Goal: Task Accomplishment & Management: Manage account settings

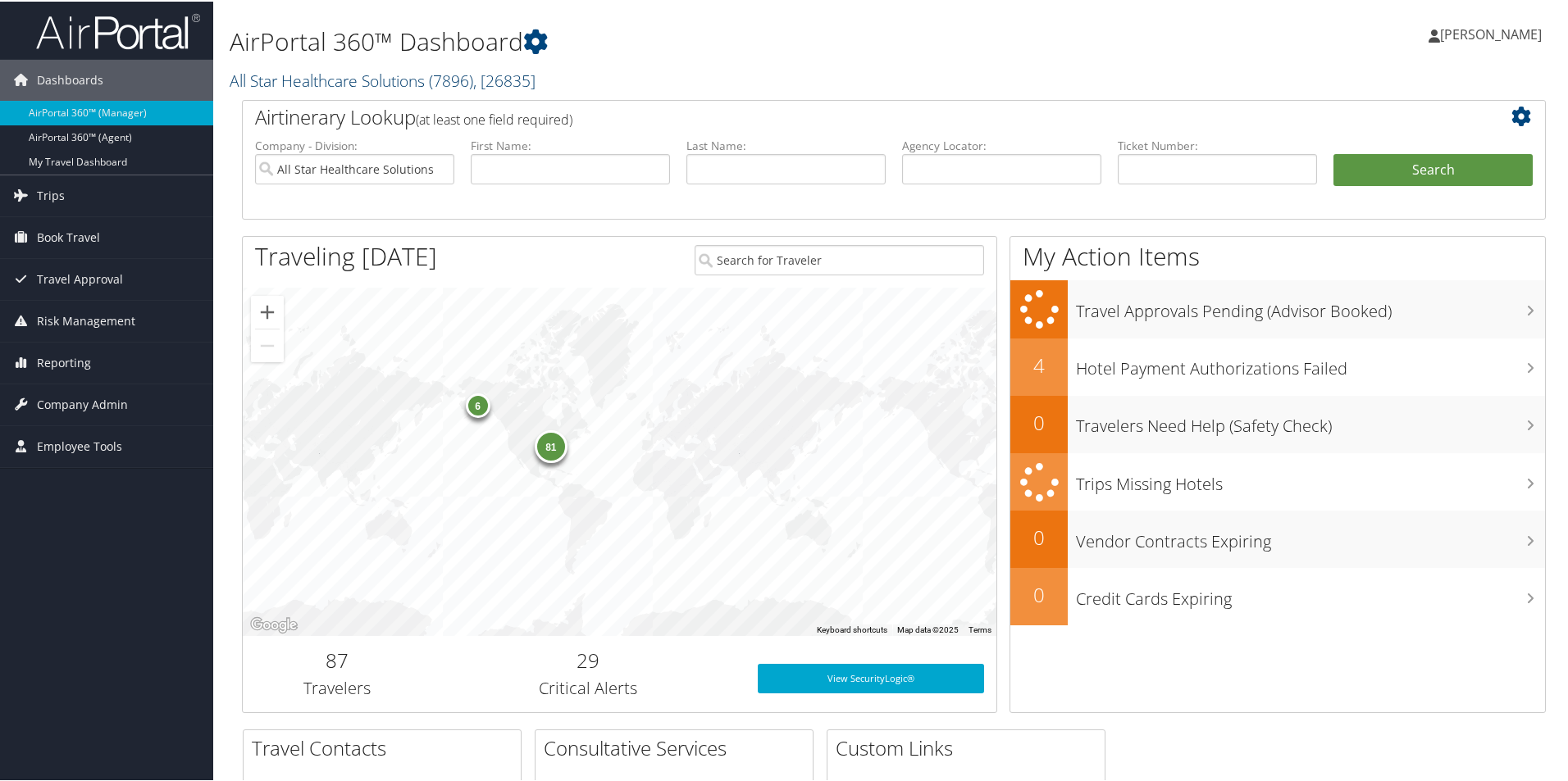
click at [299, 80] on link "All Star Healthcare Solutions ( 7896 ) , [ 26835 ]" at bounding box center [383, 79] width 305 height 22
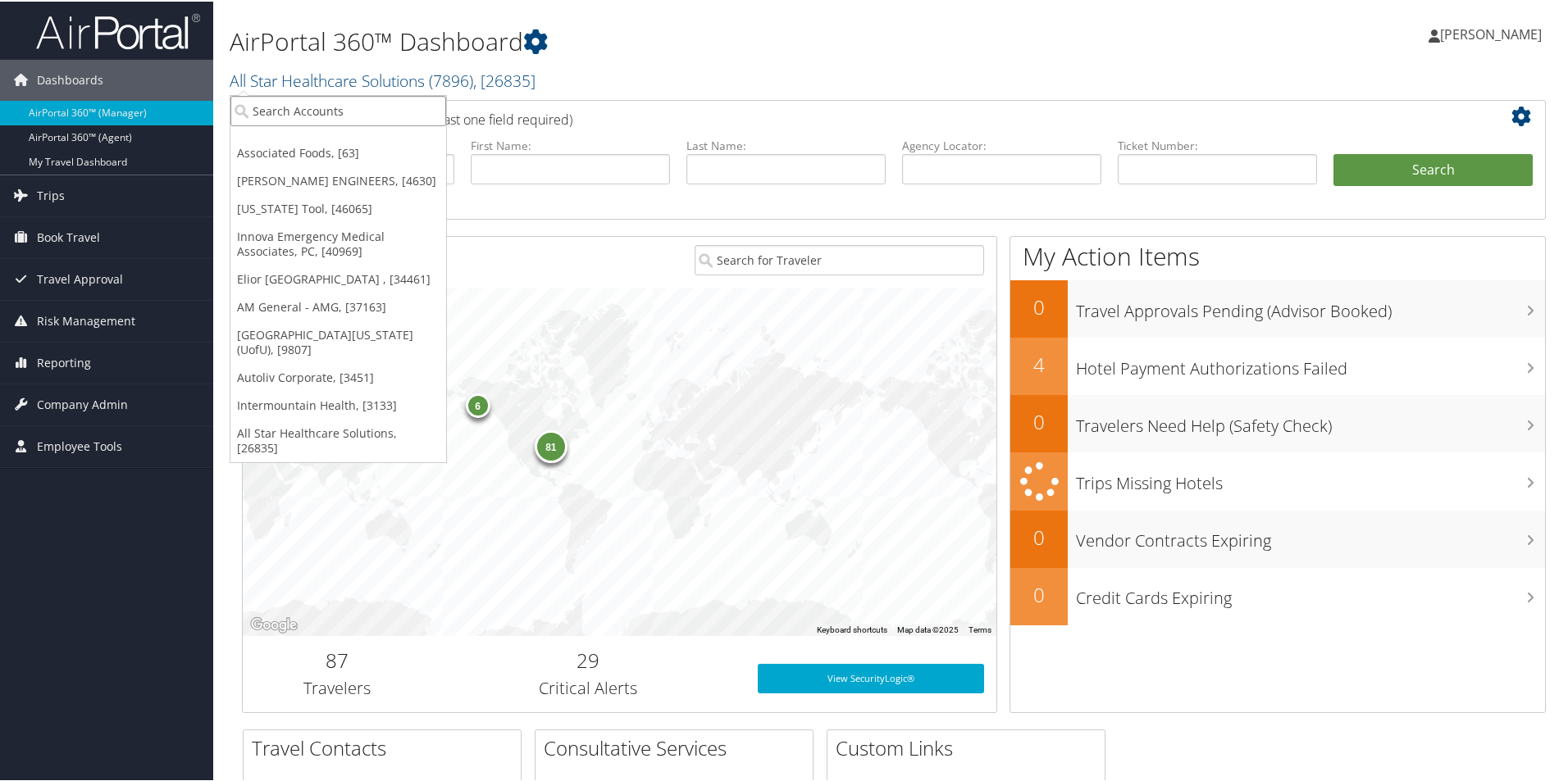
click at [298, 111] on input "search" at bounding box center [338, 109] width 216 height 30
type input "r"
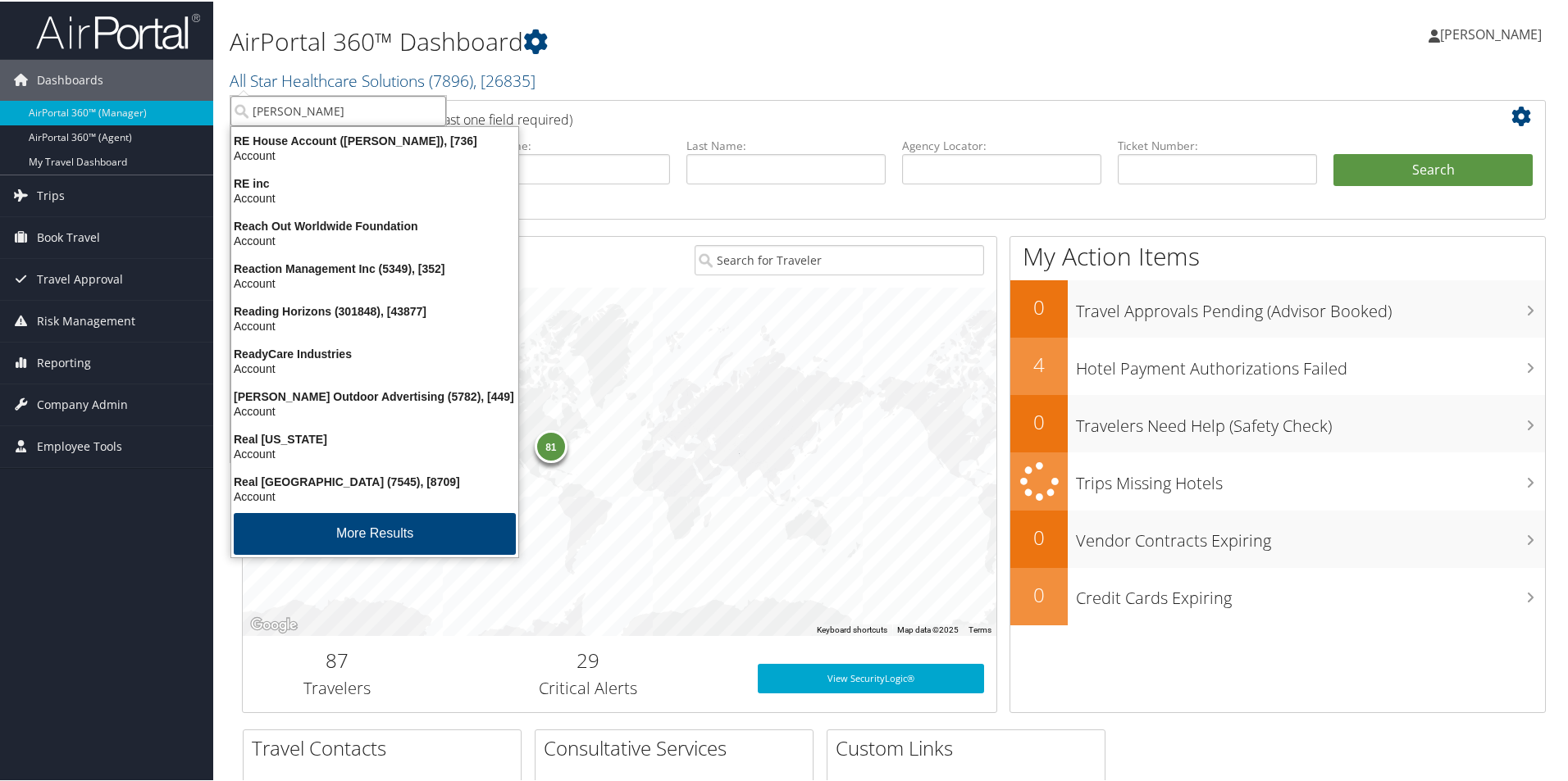
type input "fred hu"
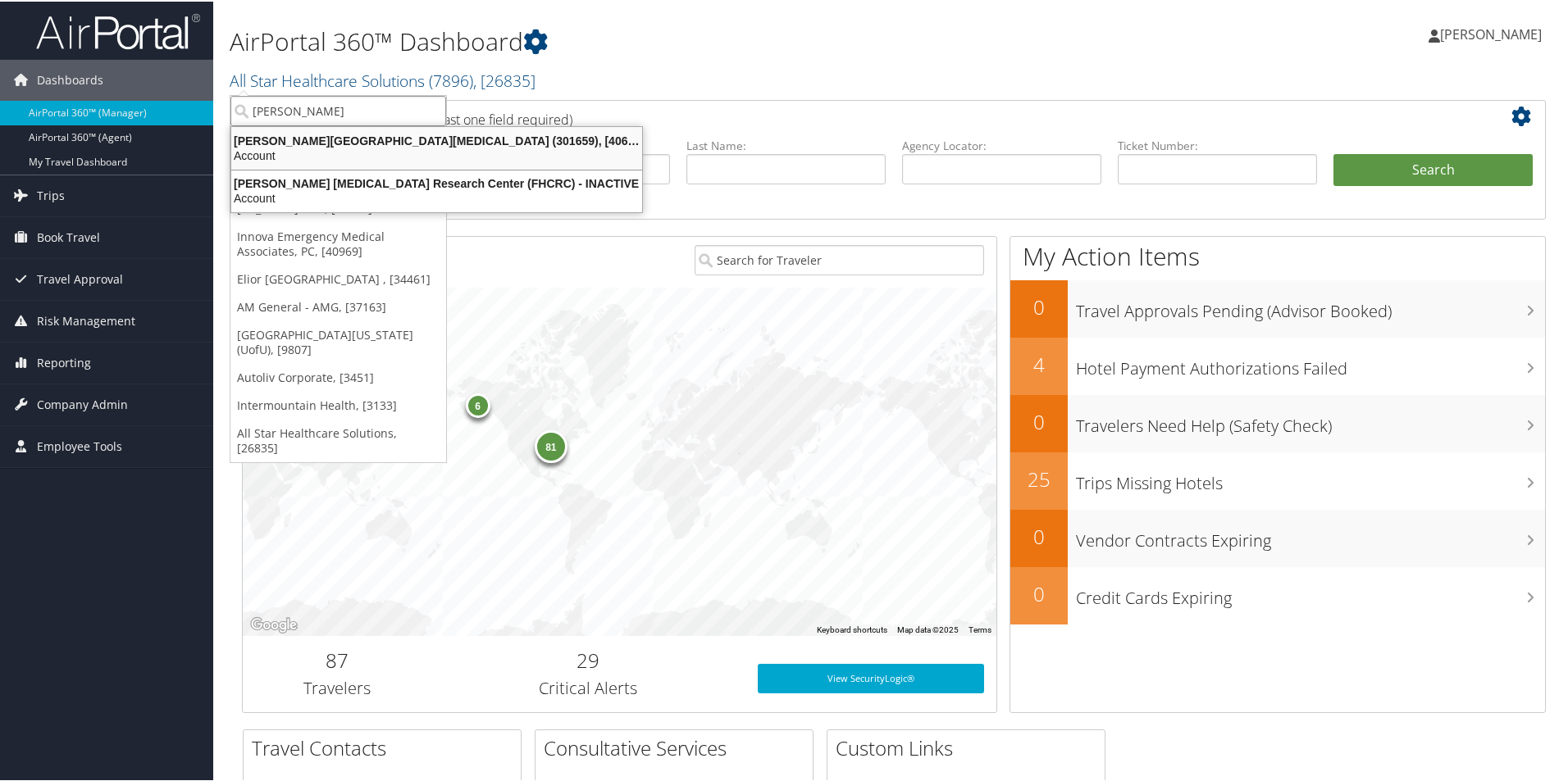
click at [301, 149] on div "Account" at bounding box center [436, 154] width 431 height 15
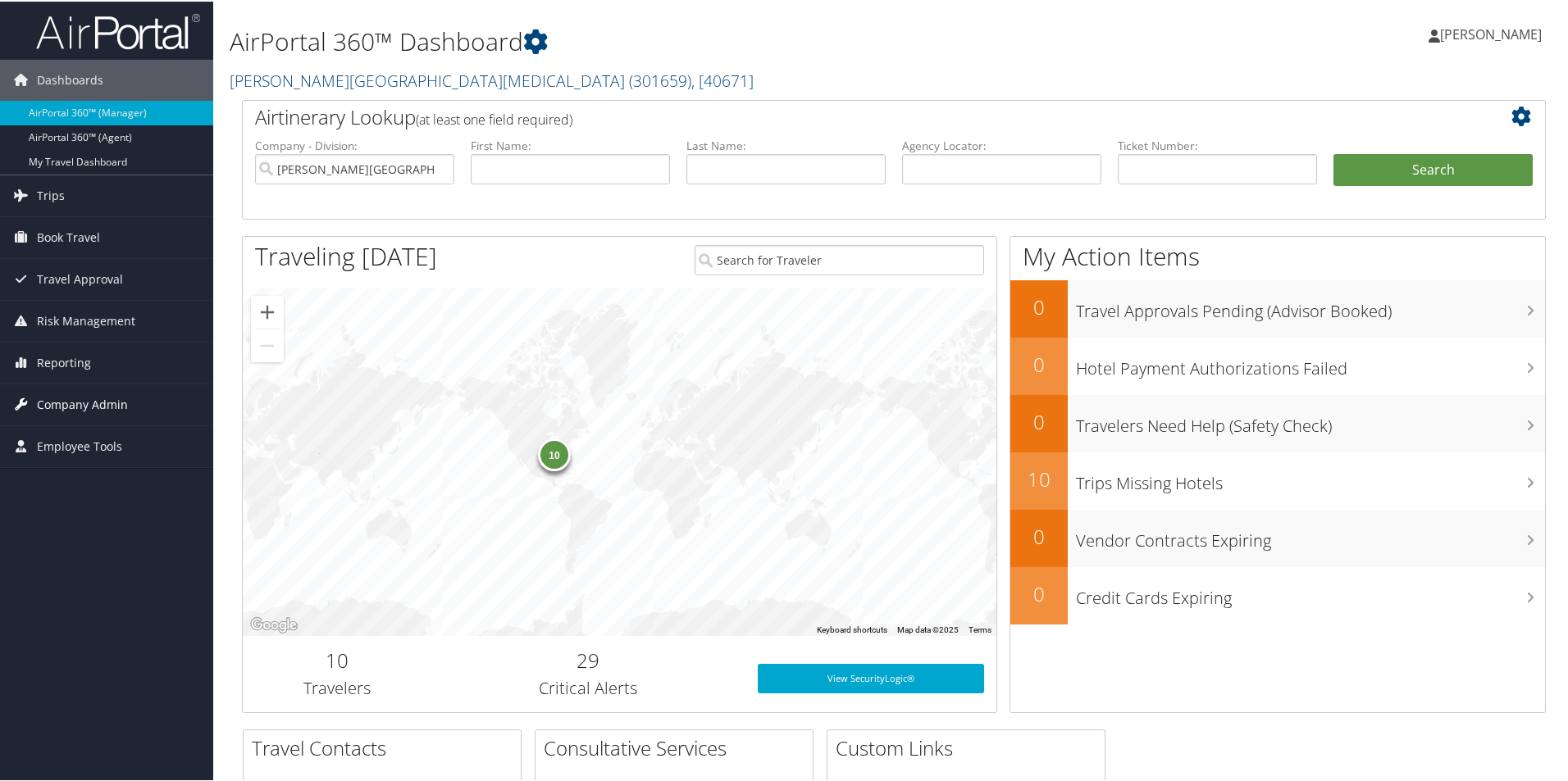
click at [111, 404] on span "Company Admin" at bounding box center [83, 403] width 91 height 41
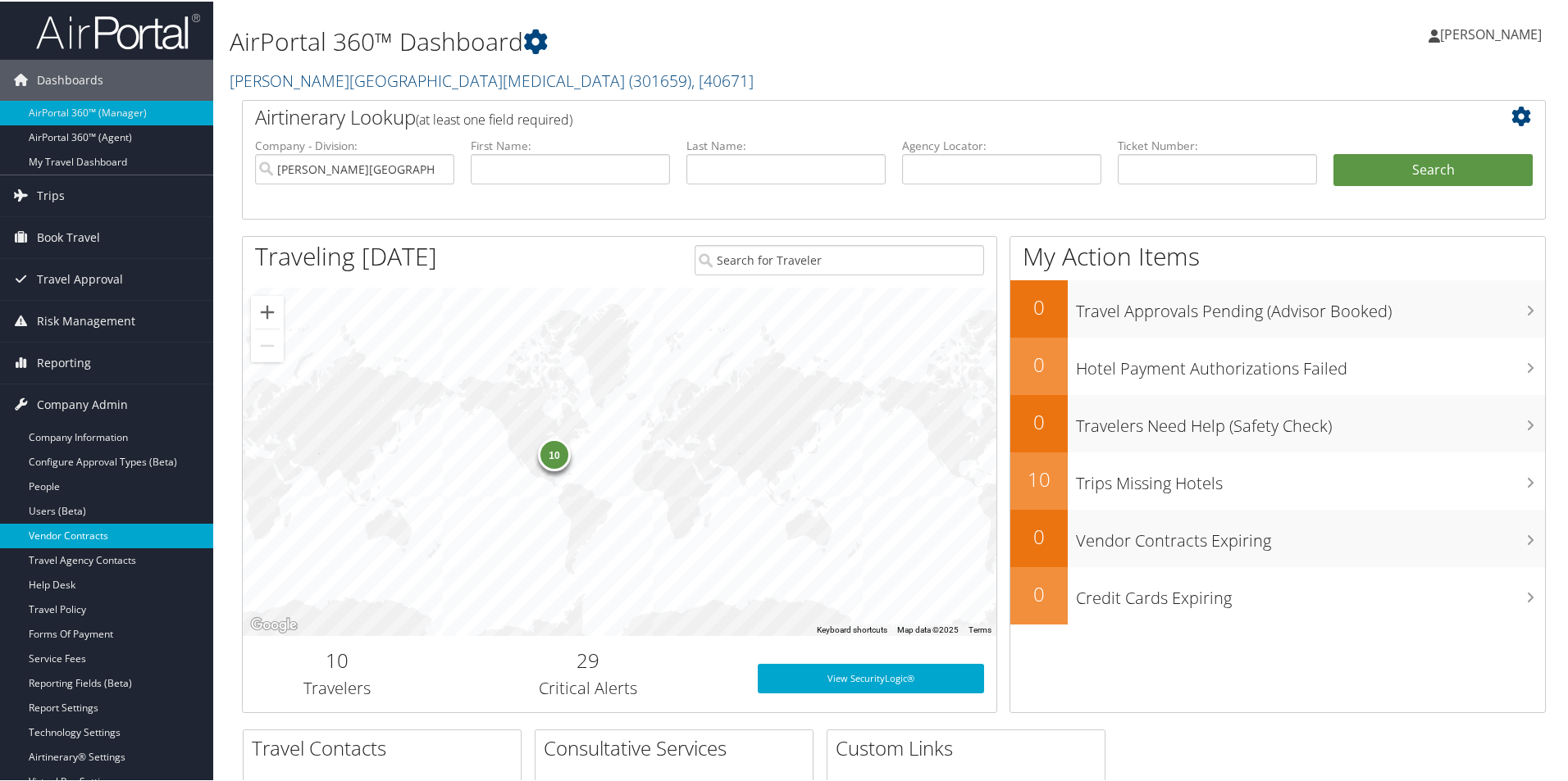
click at [111, 535] on link "Vendor Contracts" at bounding box center [107, 534] width 213 height 25
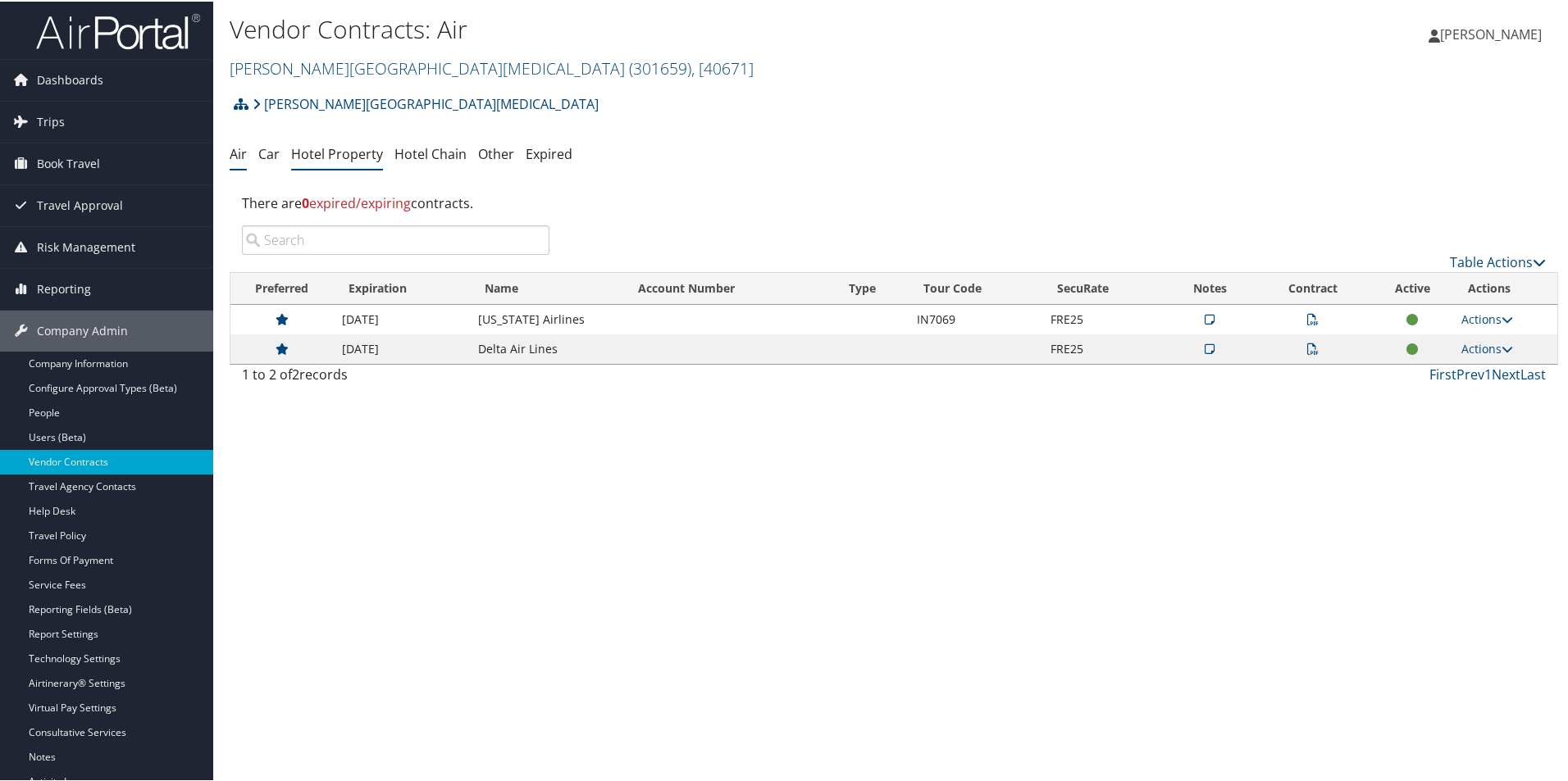
click at [359, 151] on link "Hotel Property" at bounding box center [337, 153] width 91 height 18
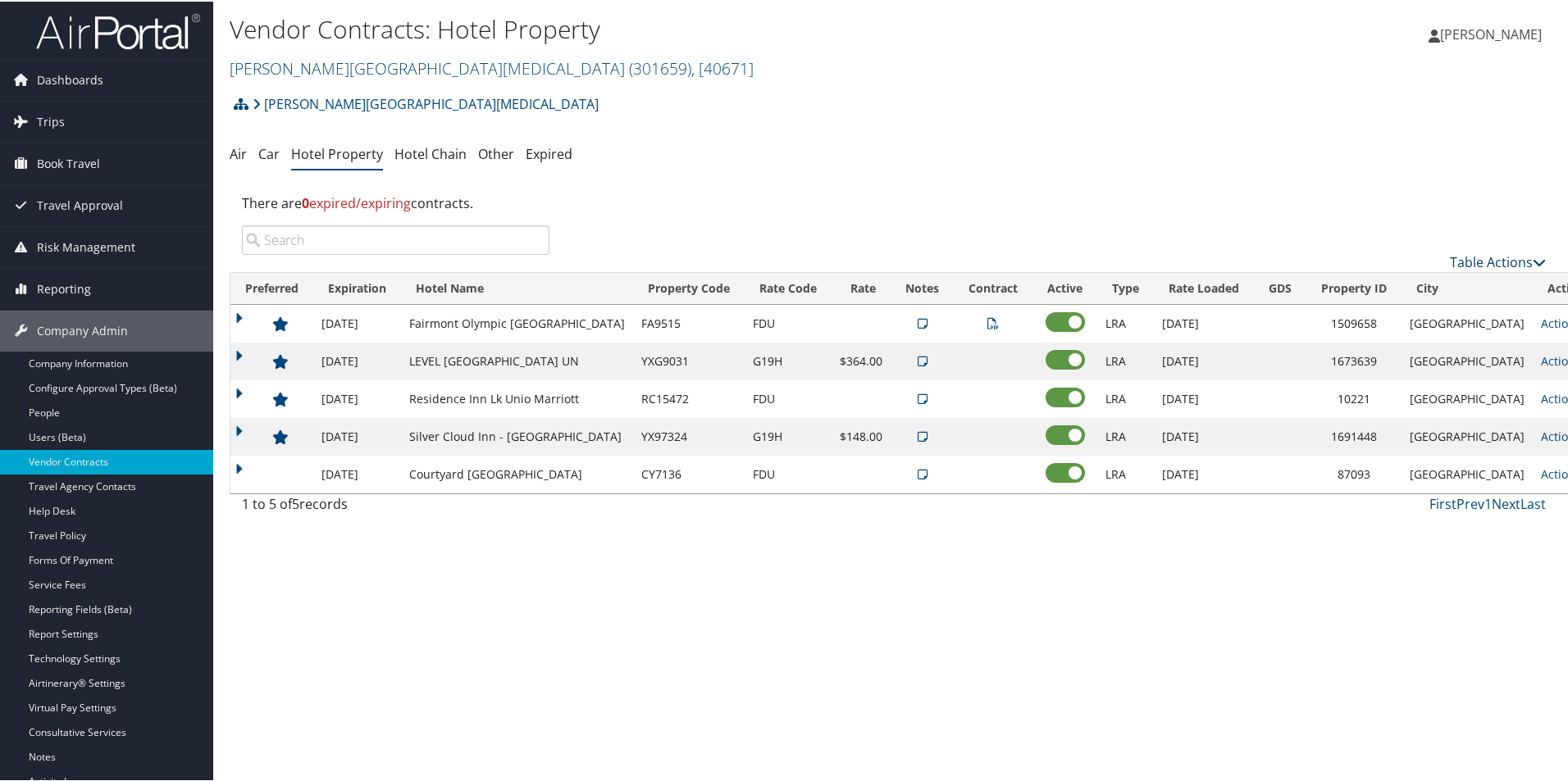
click at [1486, 257] on link "Table Actions" at bounding box center [1498, 261] width 96 height 18
click at [1430, 286] on link "Add New Contract" at bounding box center [1443, 286] width 216 height 28
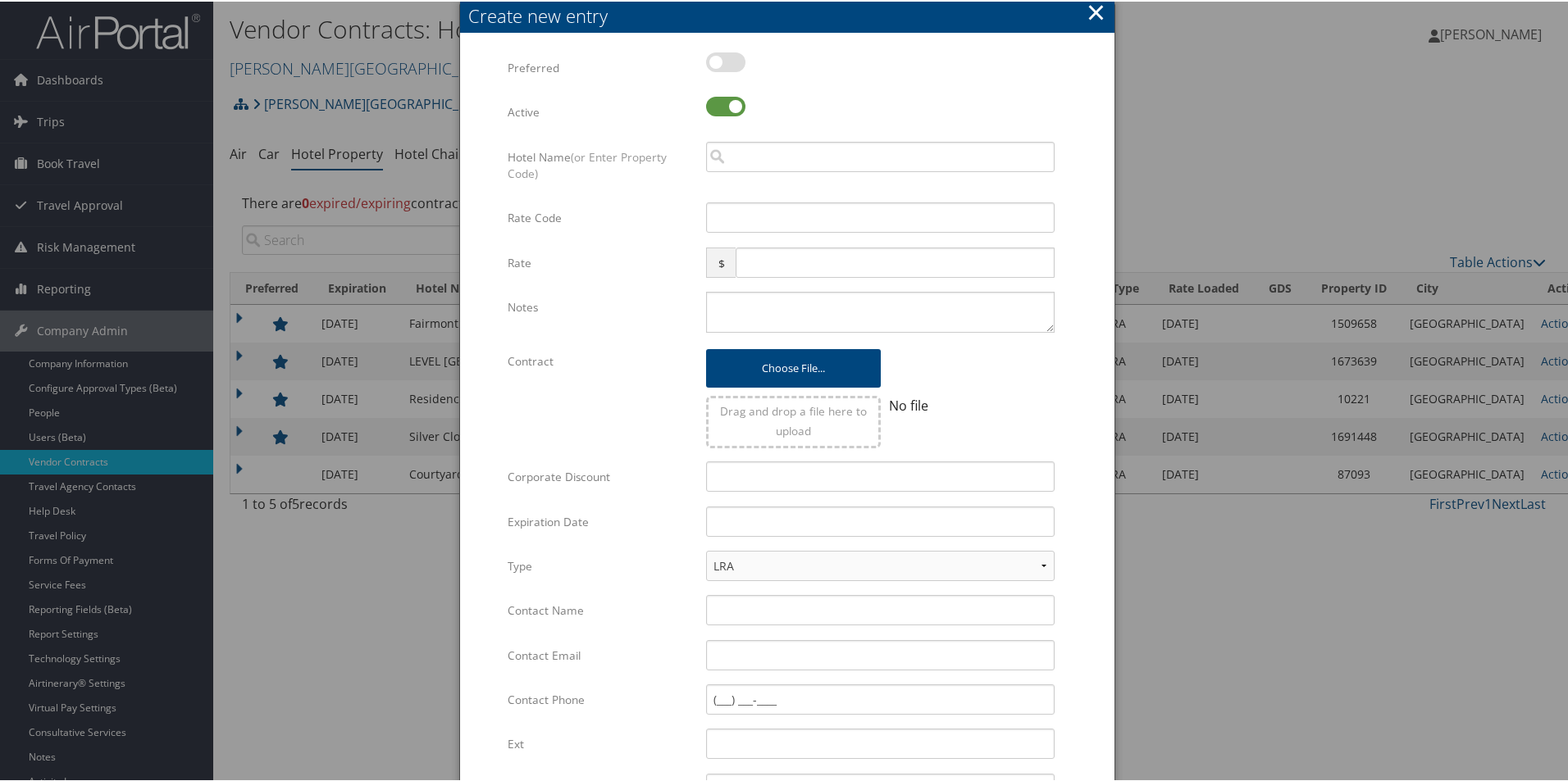
click at [731, 63] on label at bounding box center [725, 60] width 39 height 20
click at [725, 63] on input "checkbox" at bounding box center [719, 64] width 11 height 11
checkbox input "true"
click at [738, 146] on input "search" at bounding box center [880, 155] width 349 height 30
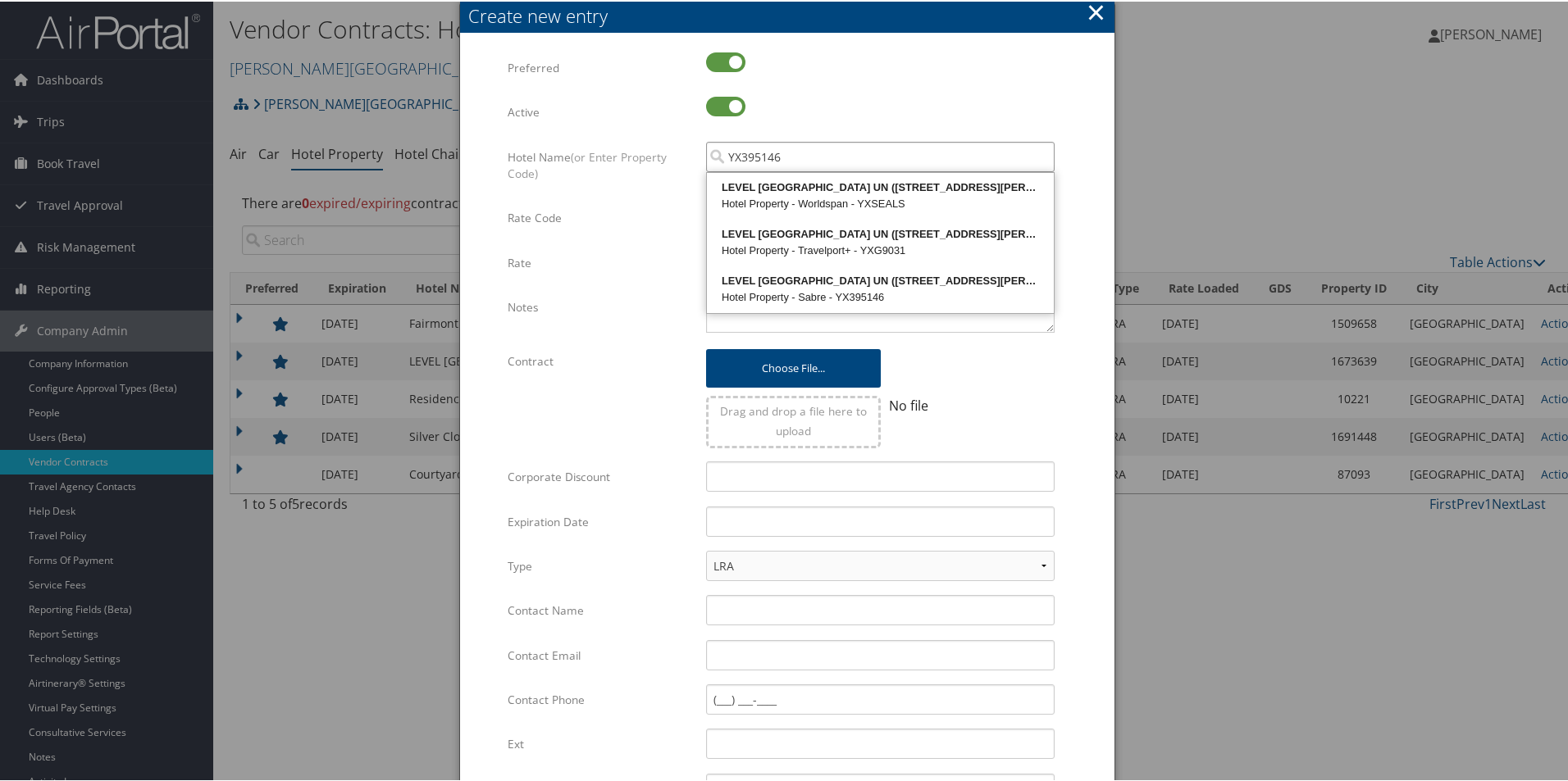
type input "YX395146"
click at [1038, 61] on div at bounding box center [880, 69] width 349 height 37
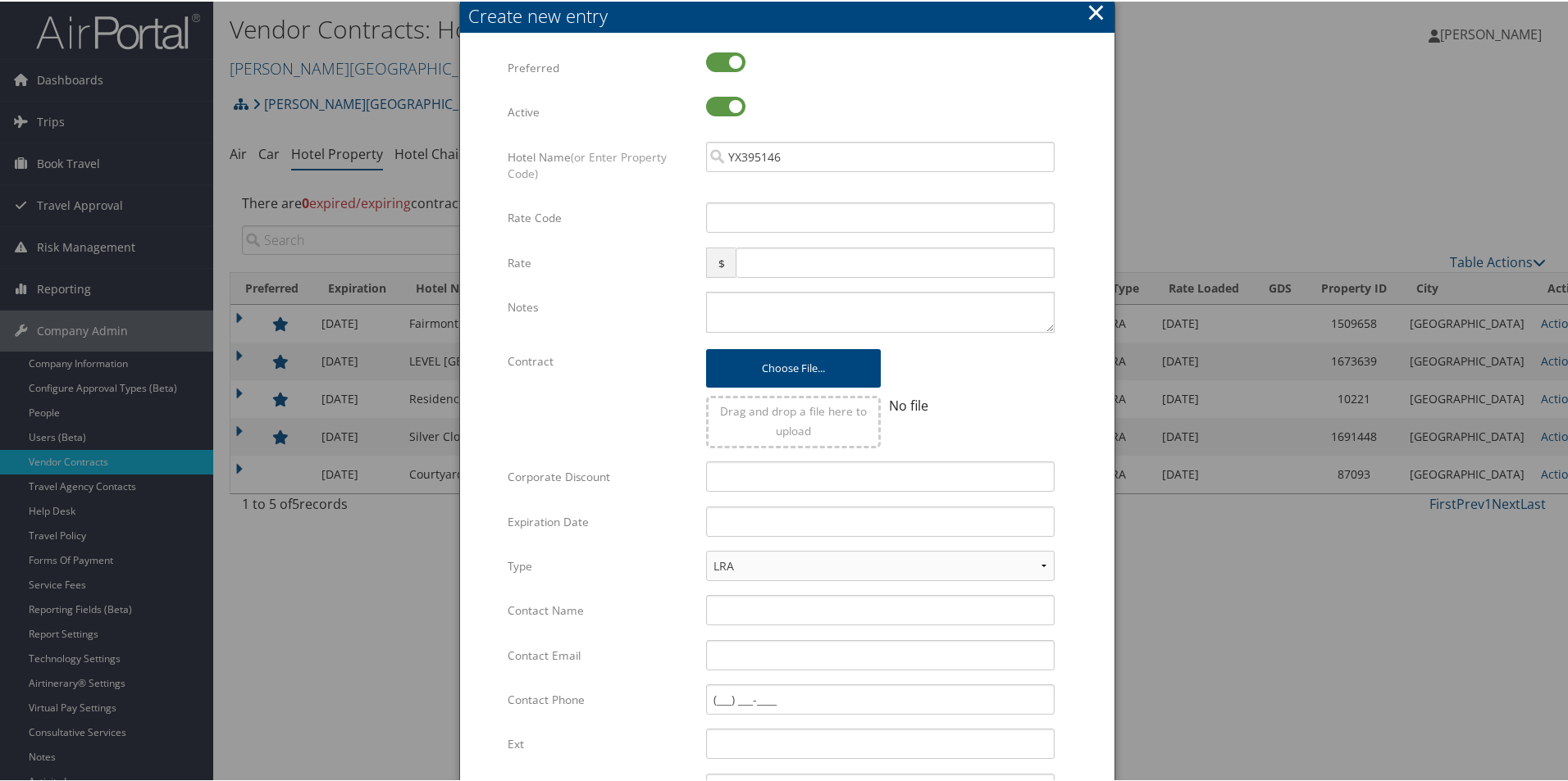
click at [1097, 10] on button "×" at bounding box center [1096, 11] width 19 height 33
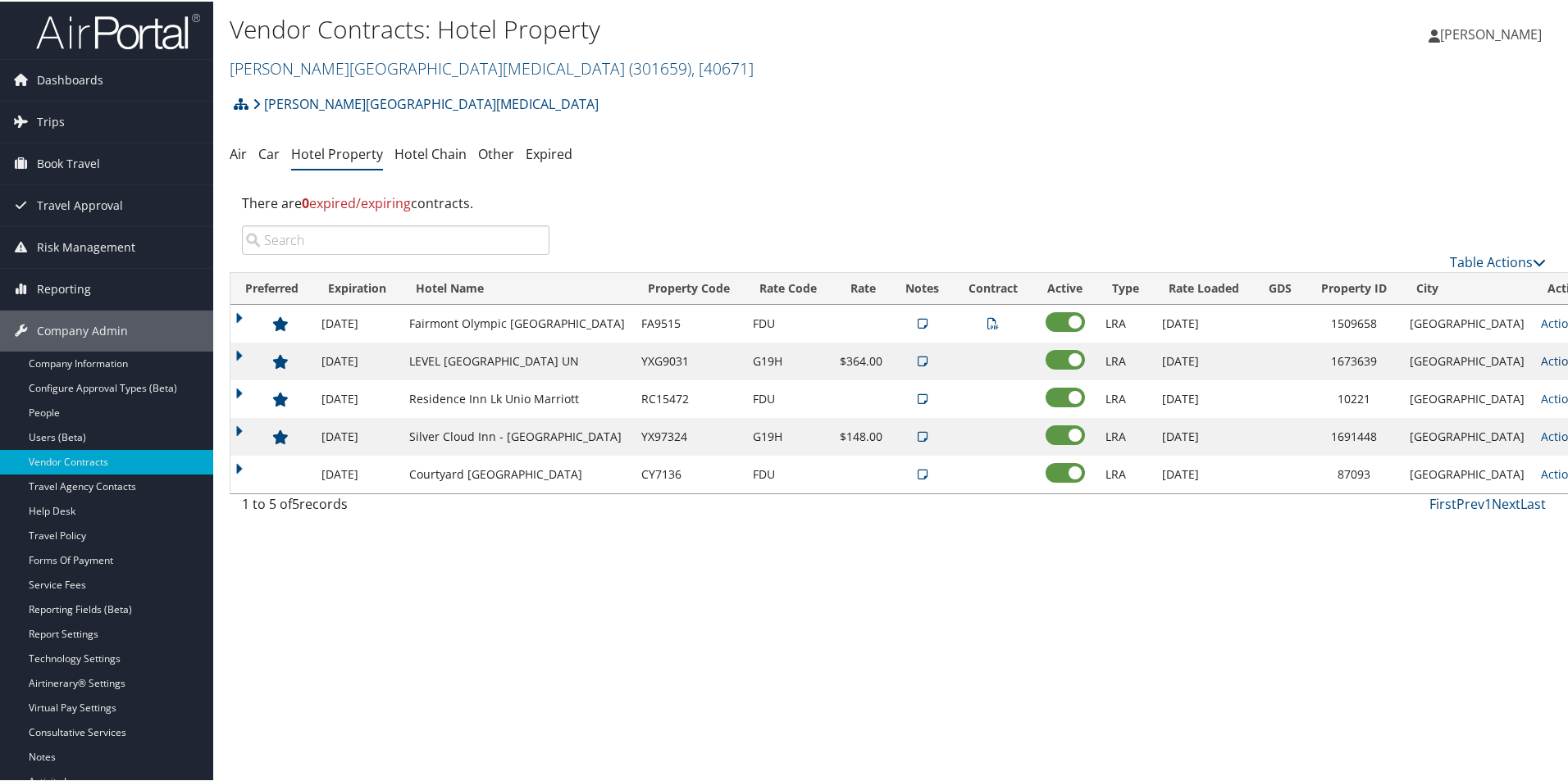
click at [1540, 363] on link "Actions" at bounding box center [1566, 359] width 51 height 16
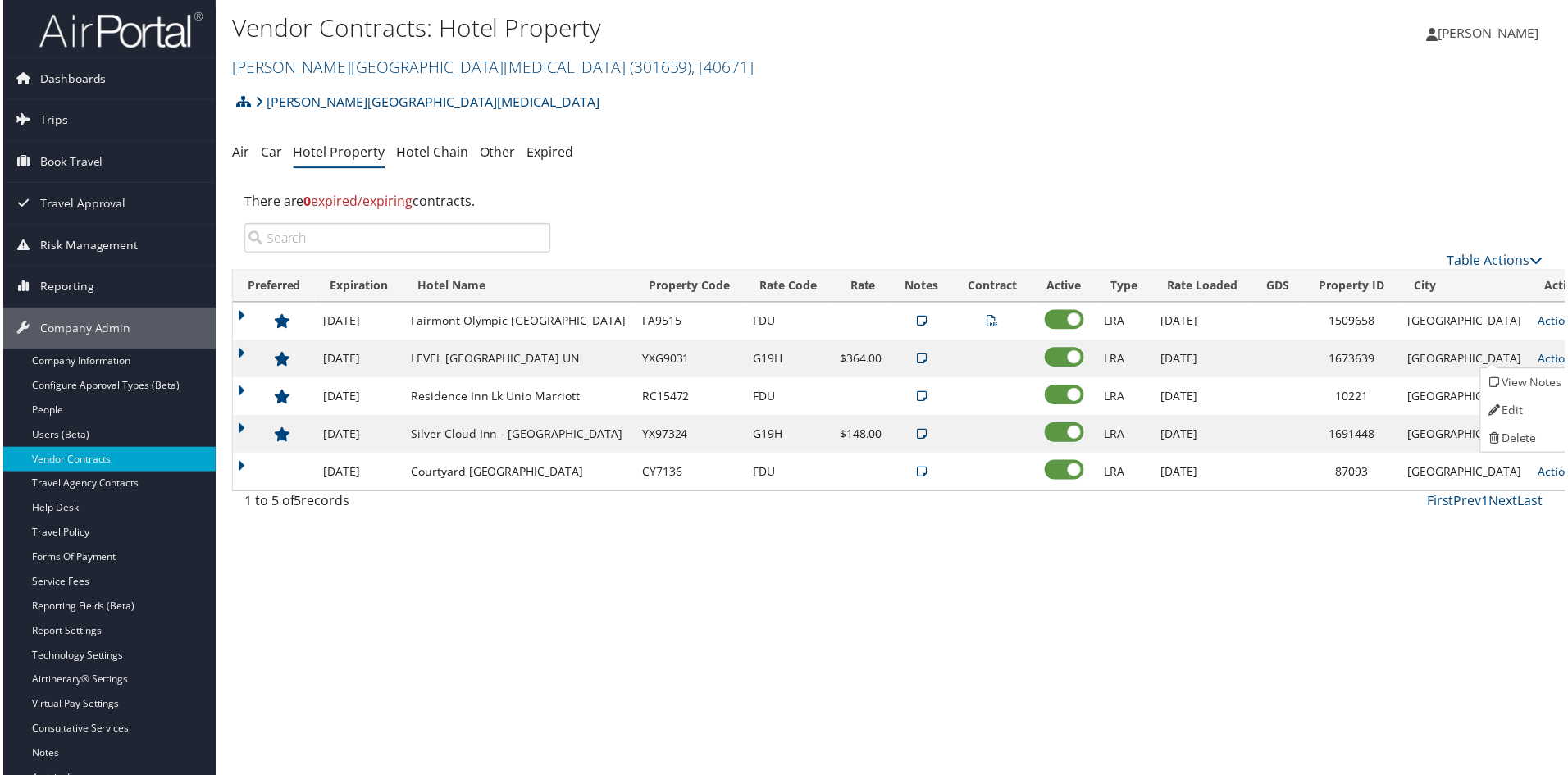
click at [917, 588] on div "Vendor Contracts: Hotel Property Fred Hutchinson Cancer Center ( 301659 ) , [ 4…" at bounding box center [893, 391] width 1361 height 781
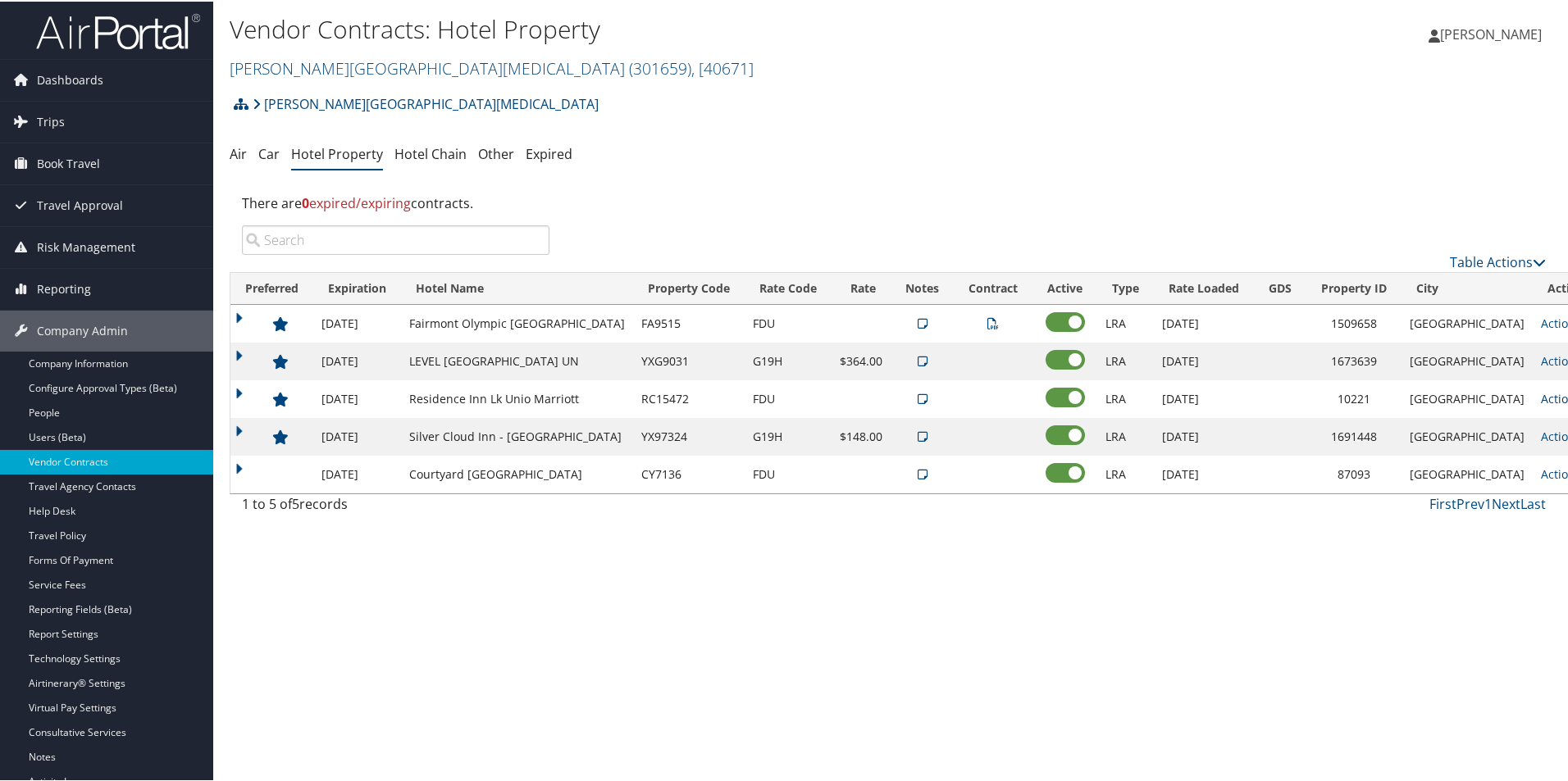
click at [1540, 397] on link "Actions" at bounding box center [1566, 398] width 51 height 16
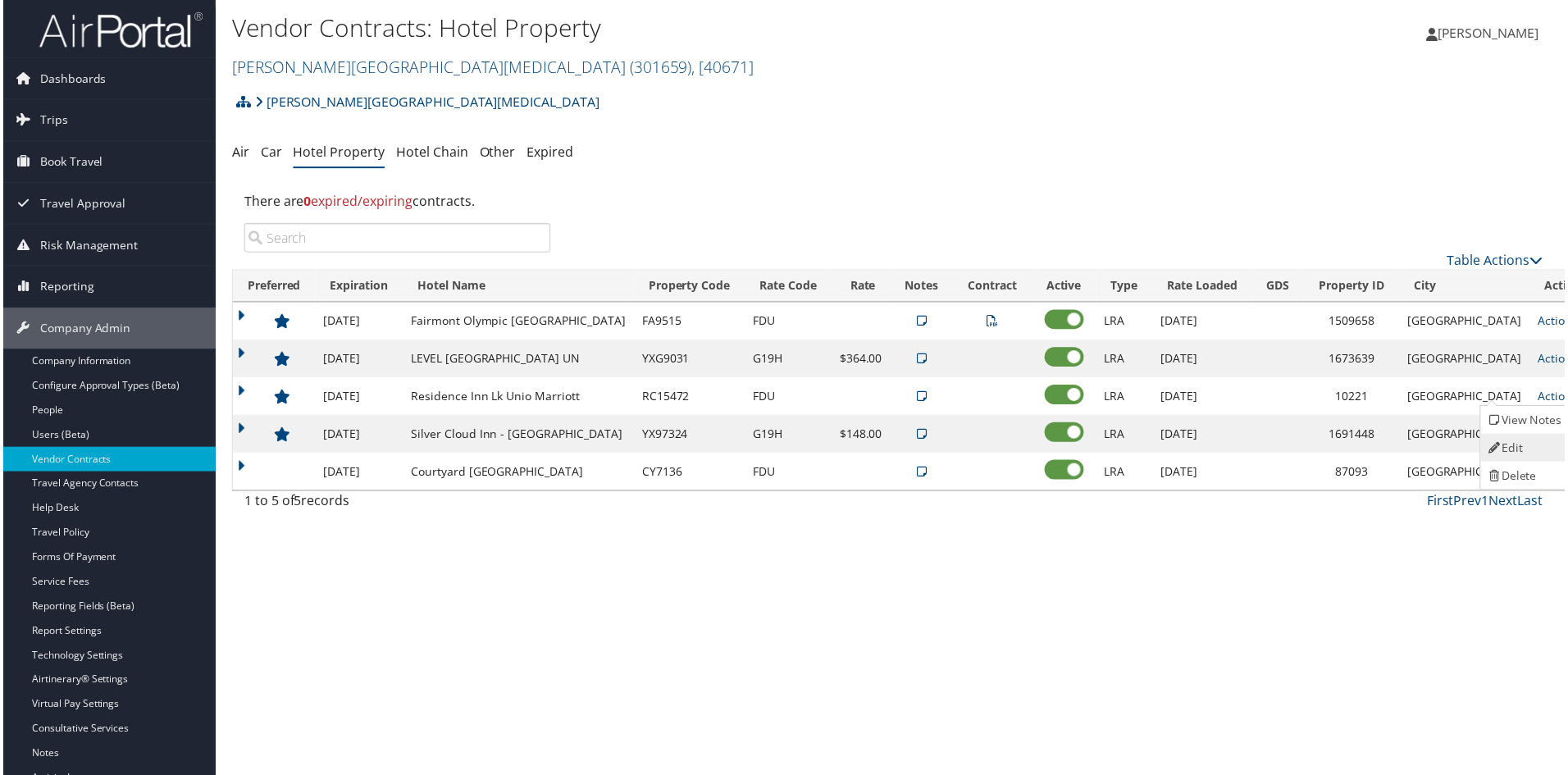
click at [1517, 445] on link "Edit" at bounding box center [1528, 448] width 89 height 28
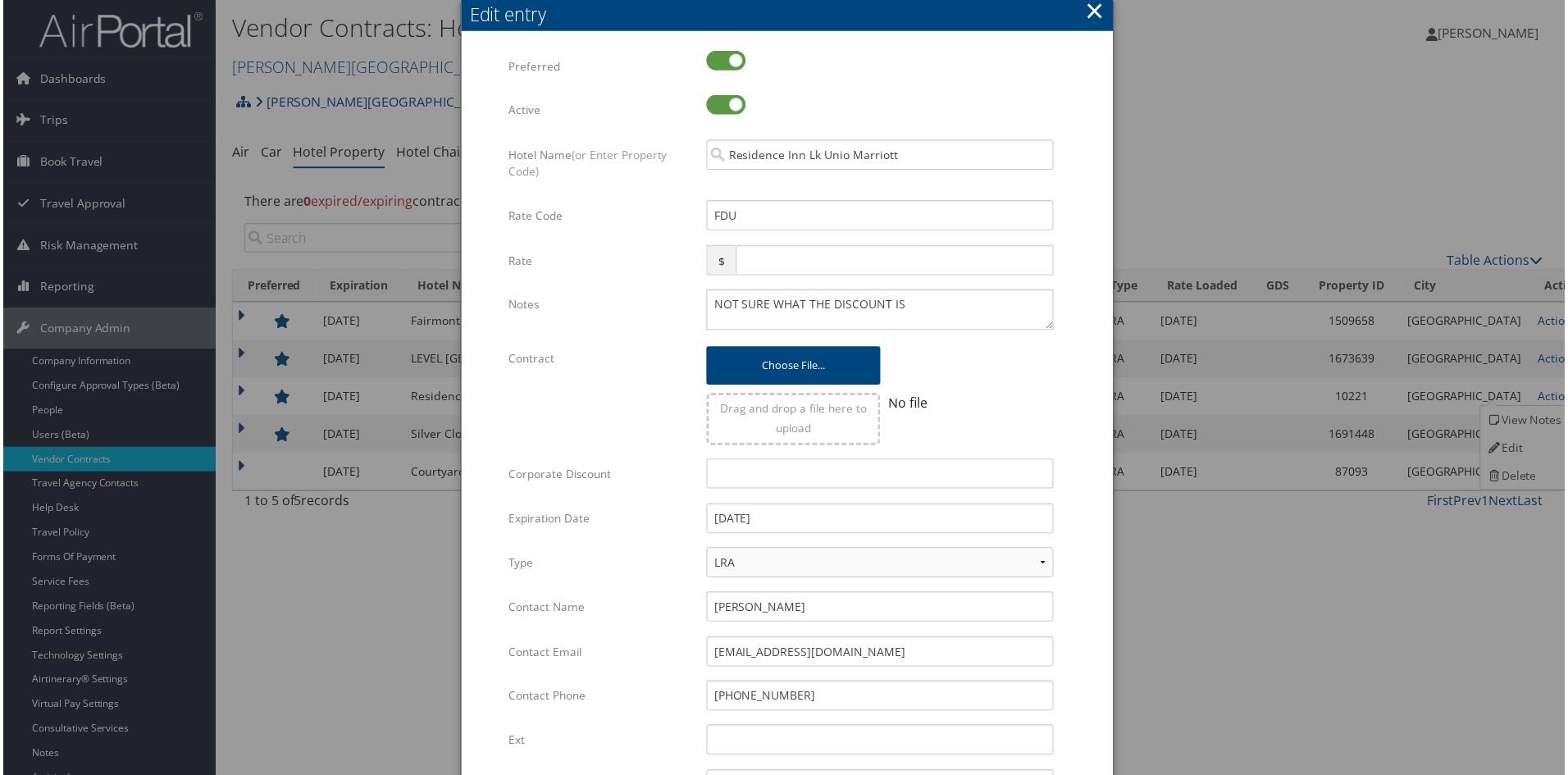
click at [1091, 12] on button "×" at bounding box center [1096, 11] width 19 height 33
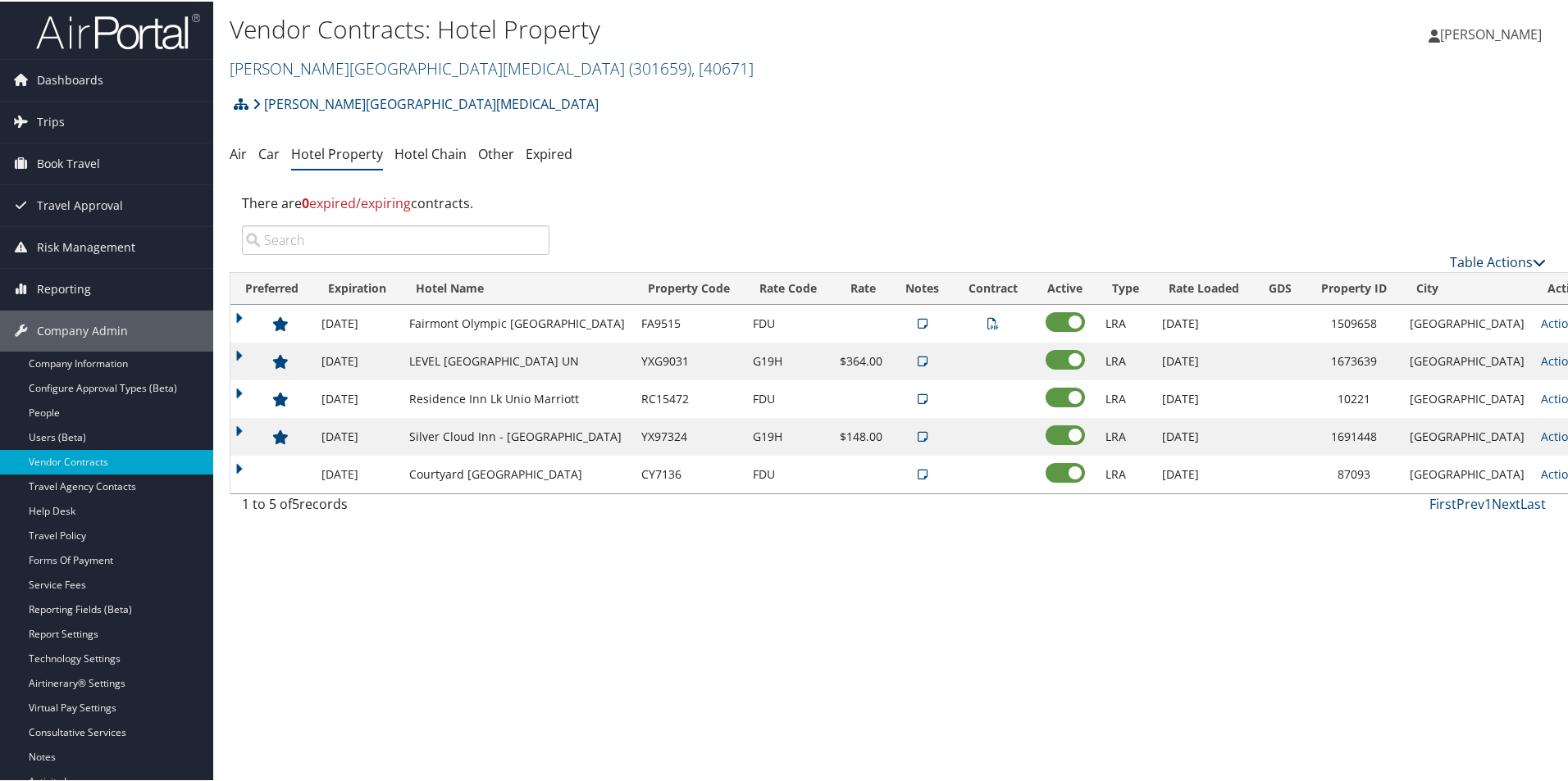
click at [1496, 257] on link "Table Actions" at bounding box center [1498, 261] width 96 height 18
click at [1404, 372] on link "Page Length" at bounding box center [1443, 369] width 216 height 28
click at [1464, 196] on div at bounding box center [787, 390] width 1574 height 781
click at [1506, 258] on link "Table Actions" at bounding box center [1498, 261] width 96 height 18
click at [1424, 339] on link "Column Visibility" at bounding box center [1443, 341] width 216 height 28
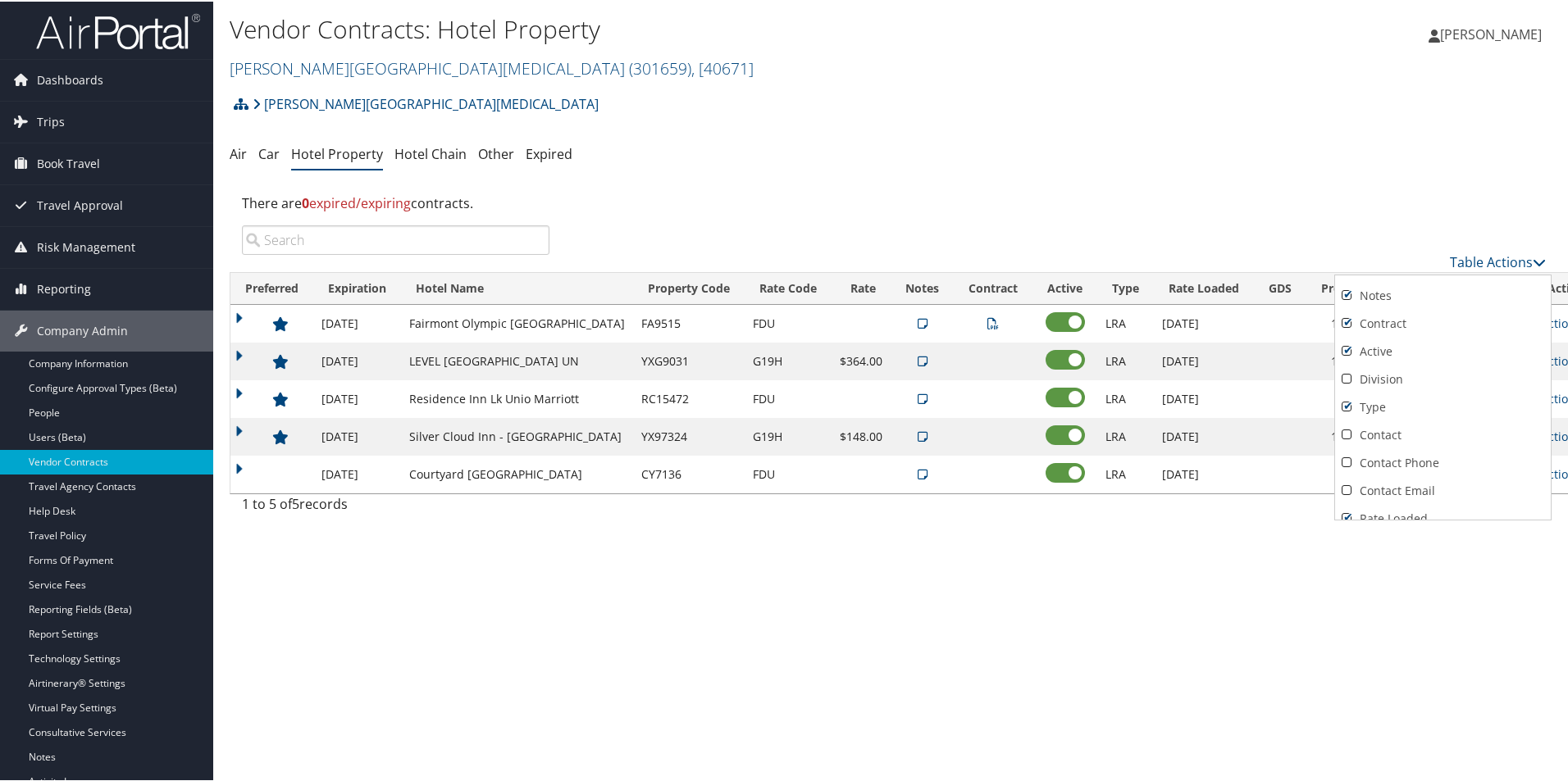
scroll to position [123, 0]
click at [813, 67] on div at bounding box center [787, 390] width 1574 height 781
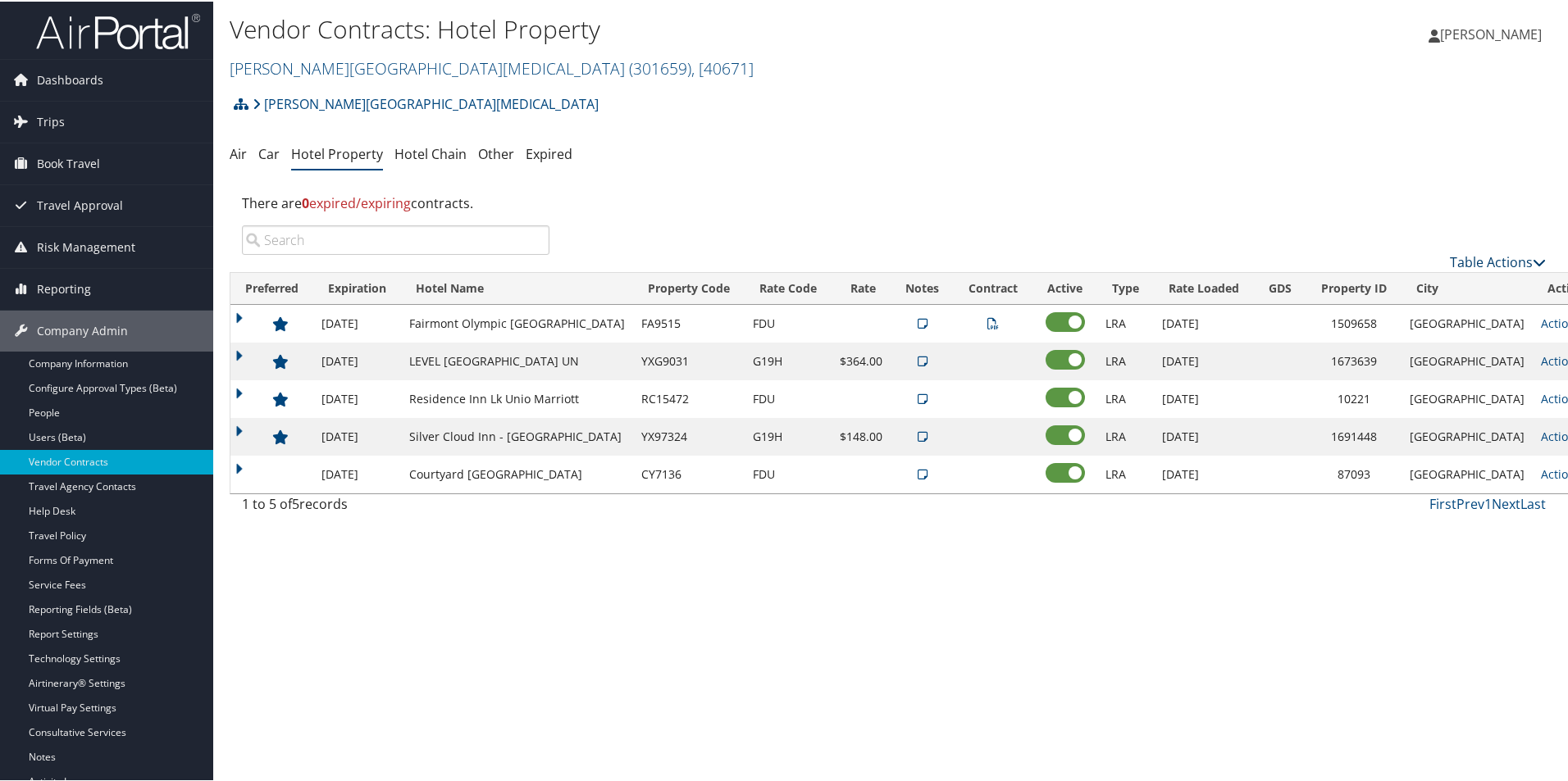
click at [1499, 259] on link "Table Actions" at bounding box center [1498, 261] width 96 height 18
click at [1426, 337] on link "Column Visibility" at bounding box center [1443, 341] width 216 height 28
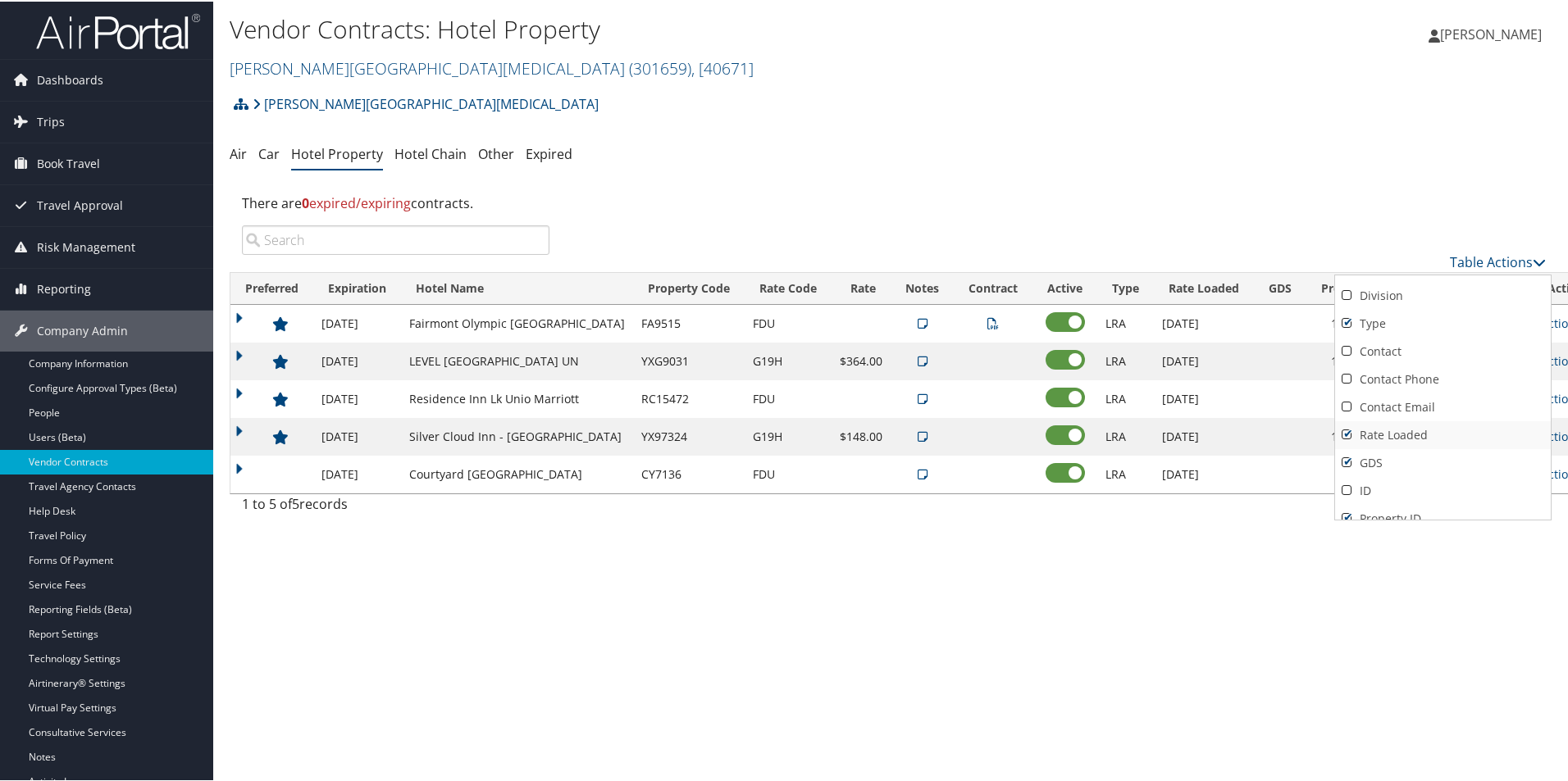
scroll to position [246, 0]
click at [1350, 430] on link "GDS" at bounding box center [1443, 431] width 216 height 28
click at [1350, 435] on link "GDS" at bounding box center [1443, 431] width 216 height 28
click at [1257, 565] on div at bounding box center [787, 390] width 1574 height 781
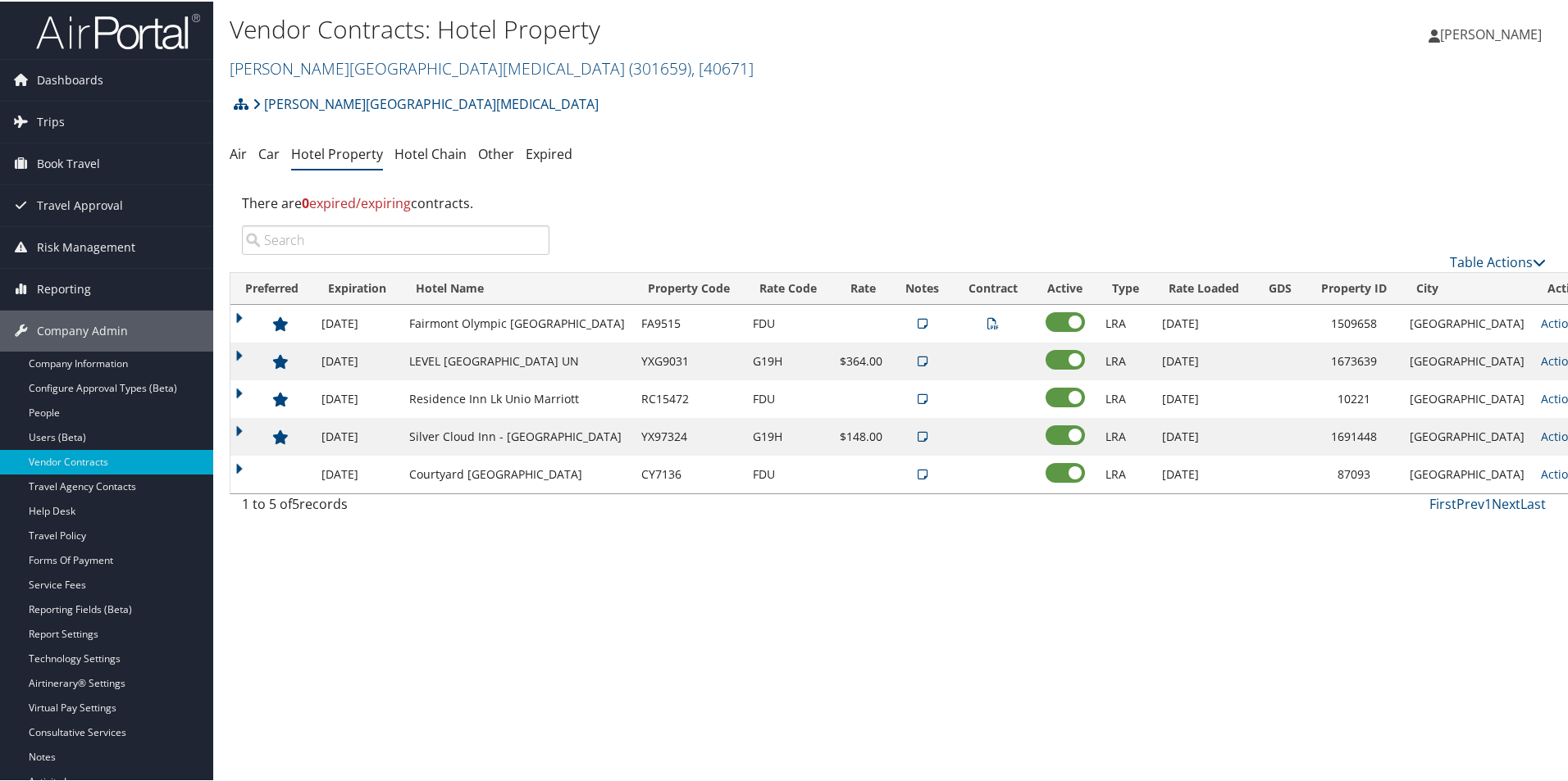
click at [910, 143] on ul "Air Car Hotel Property Hotel Chain Other Expired" at bounding box center [894, 153] width 1328 height 29
click at [1540, 364] on link "Actions" at bounding box center [1566, 359] width 51 height 16
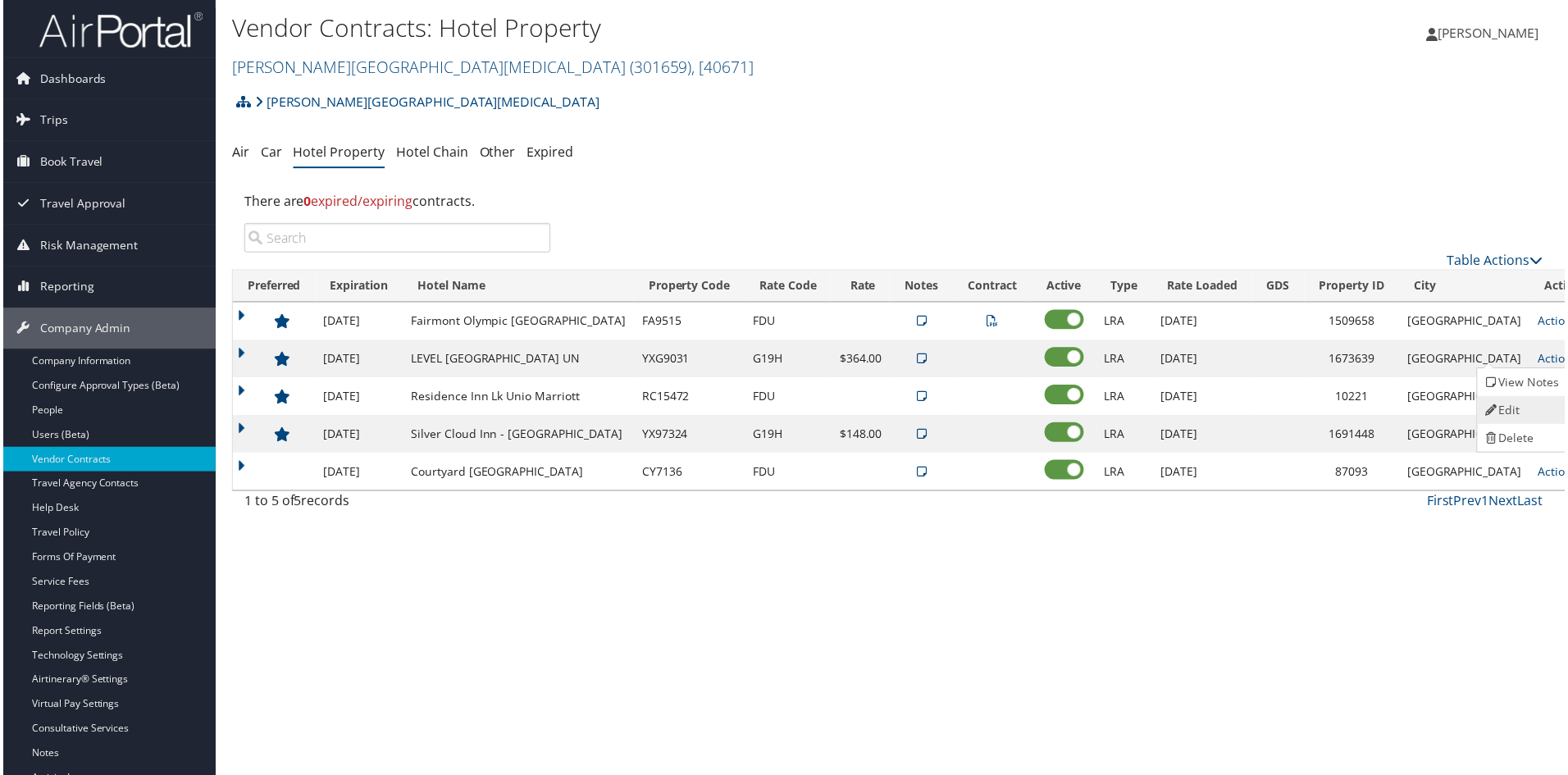
click at [1513, 411] on link "Edit" at bounding box center [1524, 411] width 89 height 28
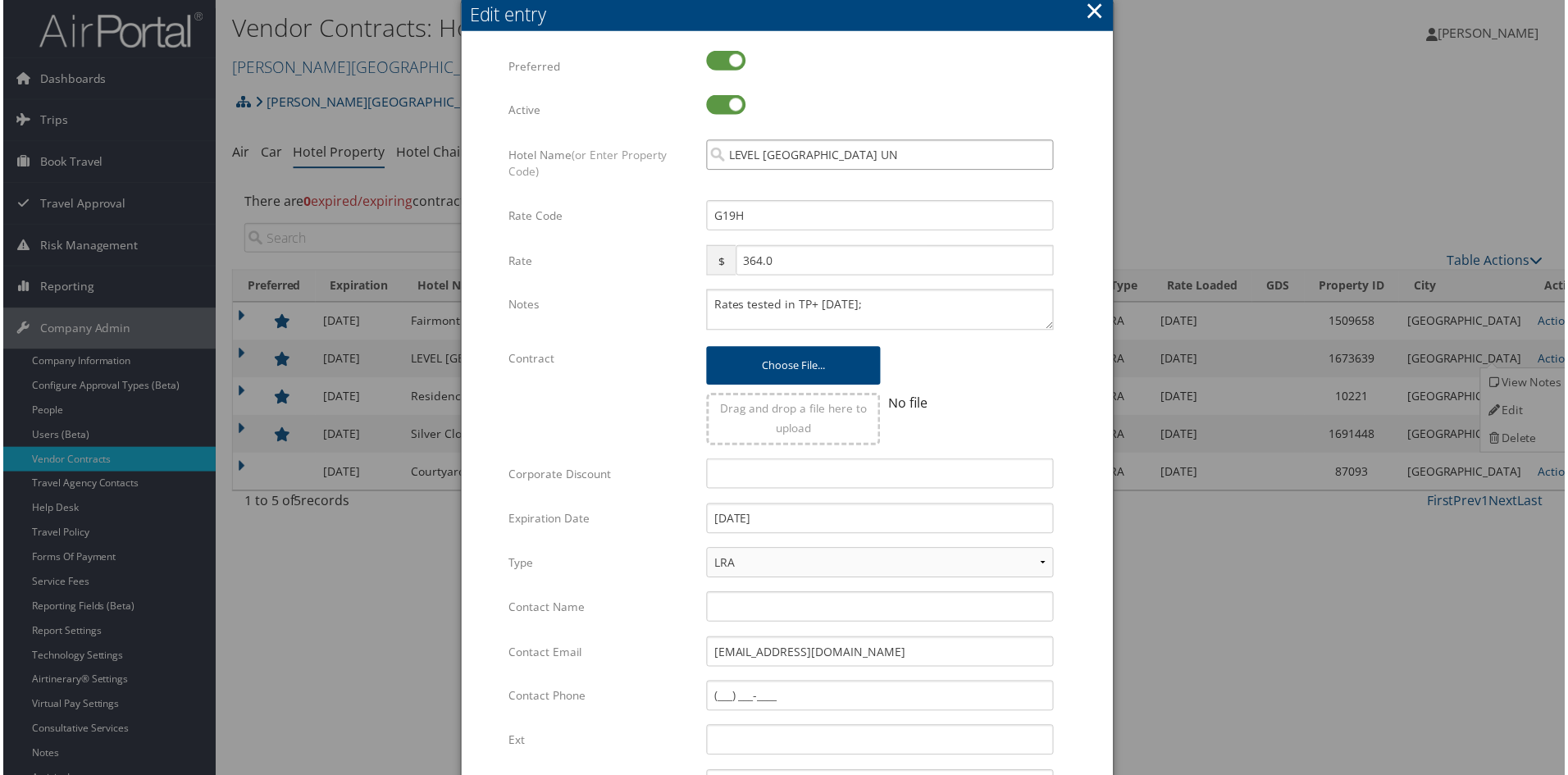
click at [801, 158] on input "LEVEL SOUTH LAKE UN" at bounding box center [880, 155] width 349 height 30
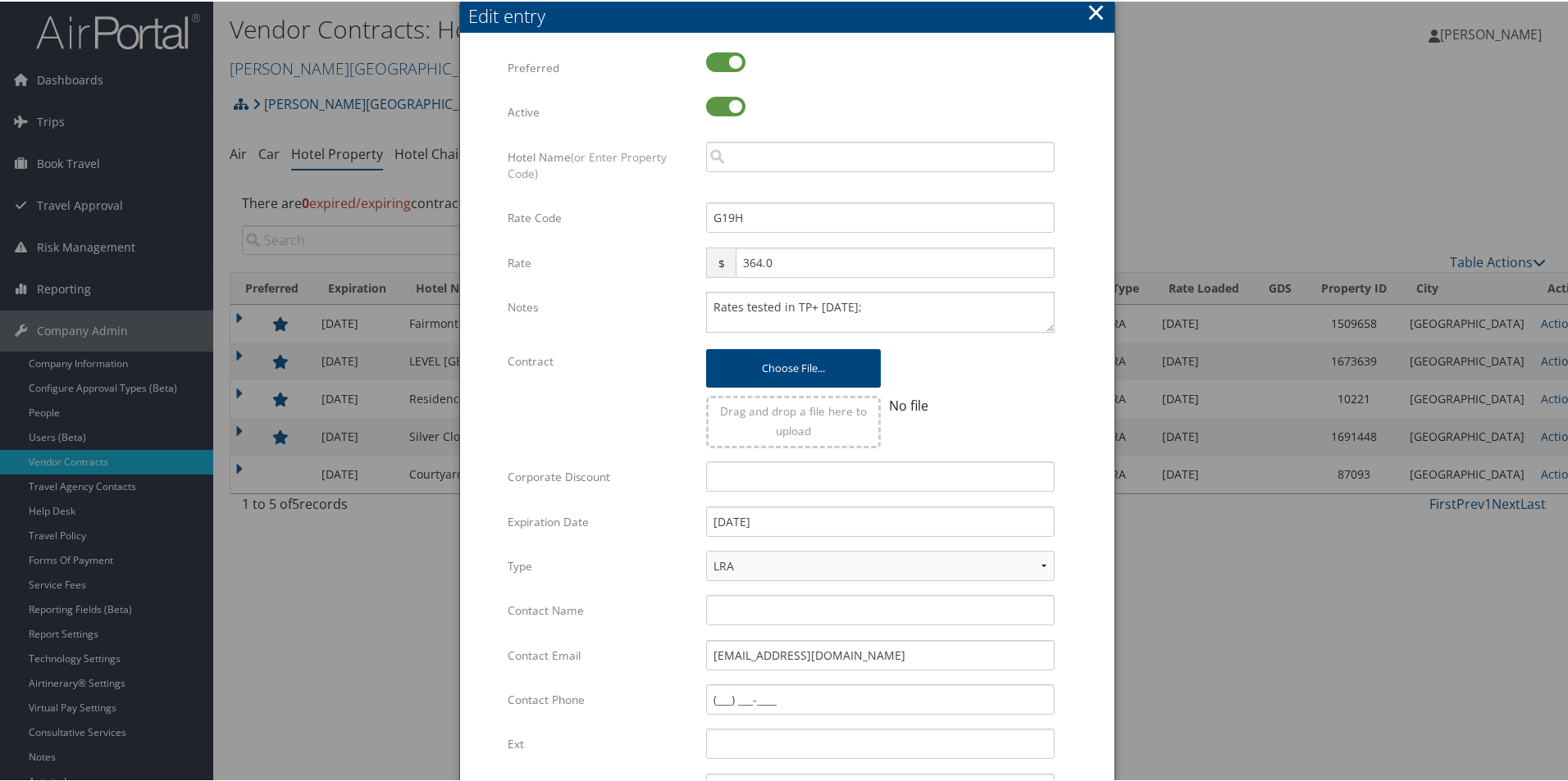
click at [1096, 10] on button "×" at bounding box center [1096, 11] width 19 height 33
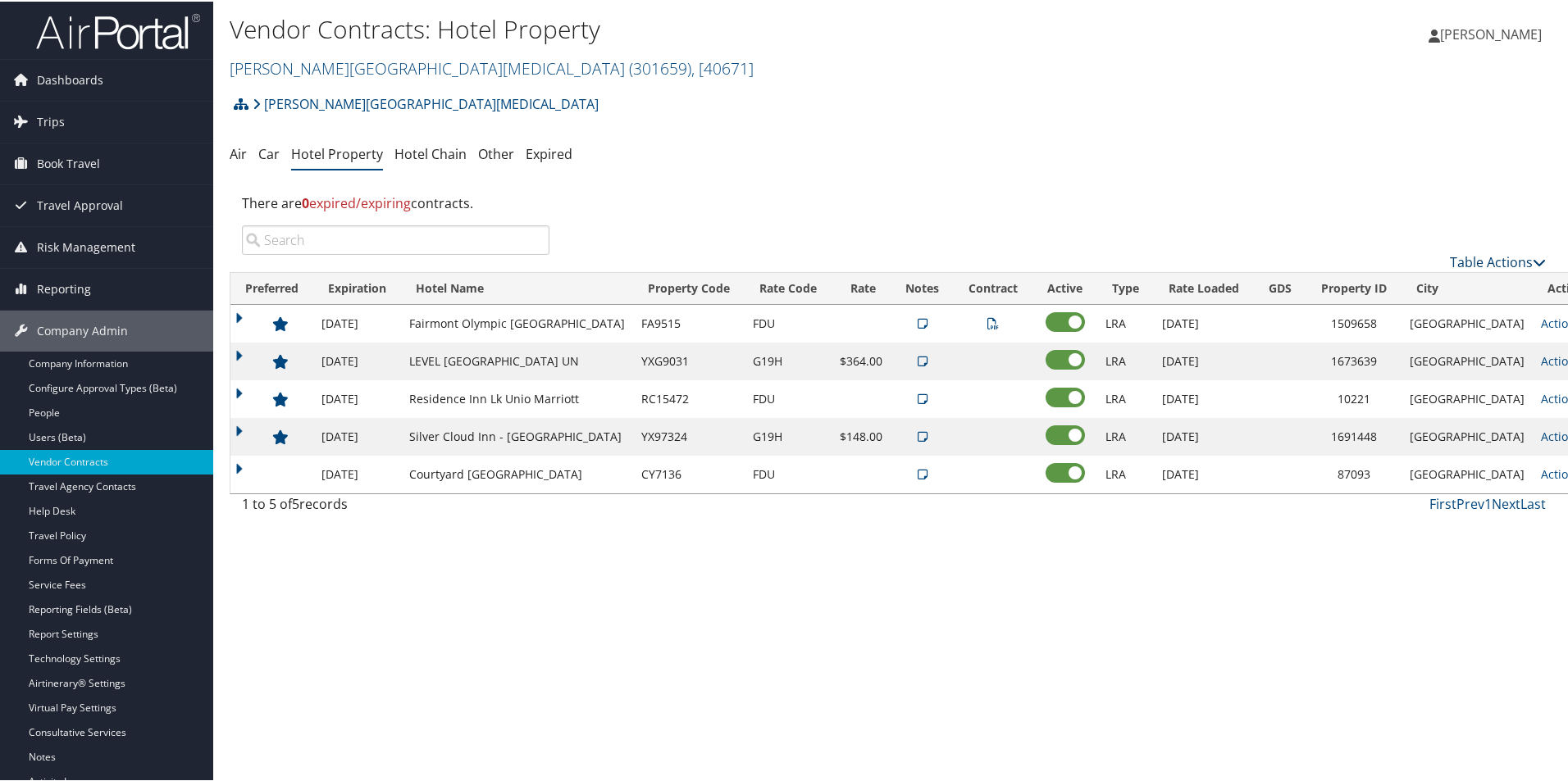
click at [1485, 264] on link "Table Actions" at bounding box center [1498, 261] width 96 height 18
click at [1390, 295] on link "Add New Contract" at bounding box center [1443, 286] width 216 height 28
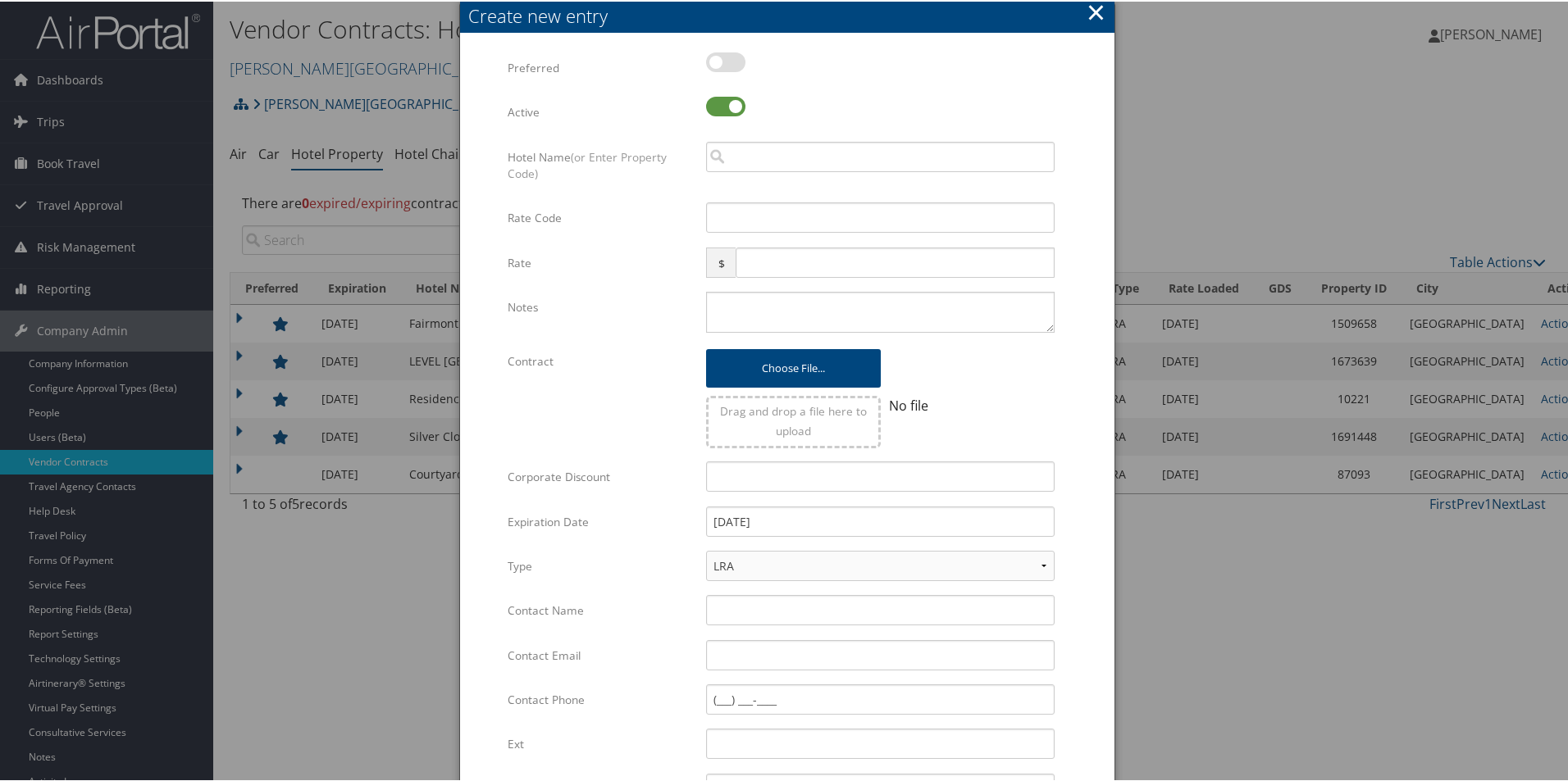
click at [729, 55] on label at bounding box center [725, 60] width 39 height 20
click at [725, 59] on input "checkbox" at bounding box center [719, 64] width 11 height 11
checkbox input "true"
click at [750, 162] on input "search" at bounding box center [880, 155] width 349 height 30
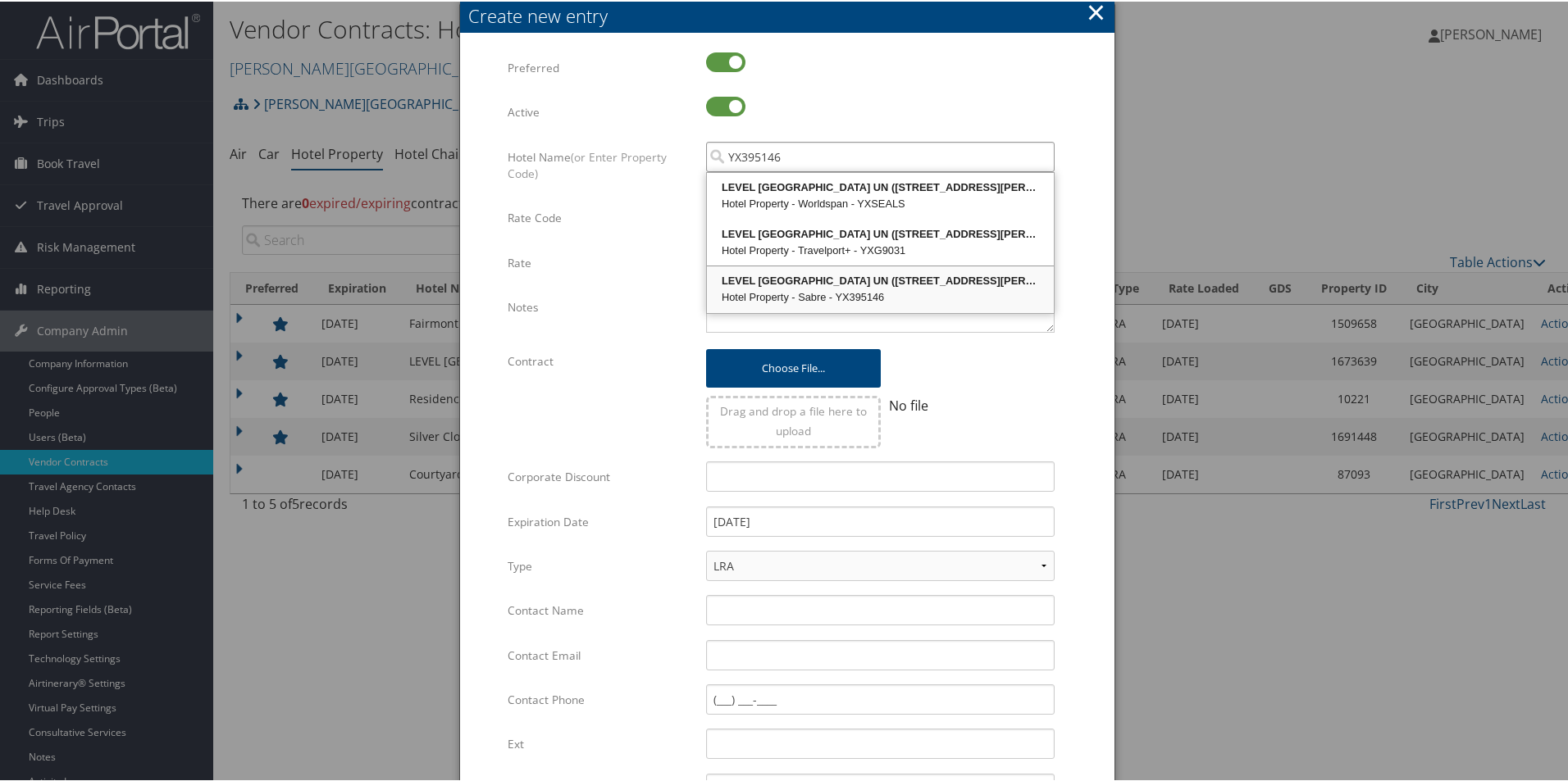
click at [772, 280] on div "LEVEL SOUTH LAKE UN (110 Boren Ave N )" at bounding box center [880, 280] width 342 height 16
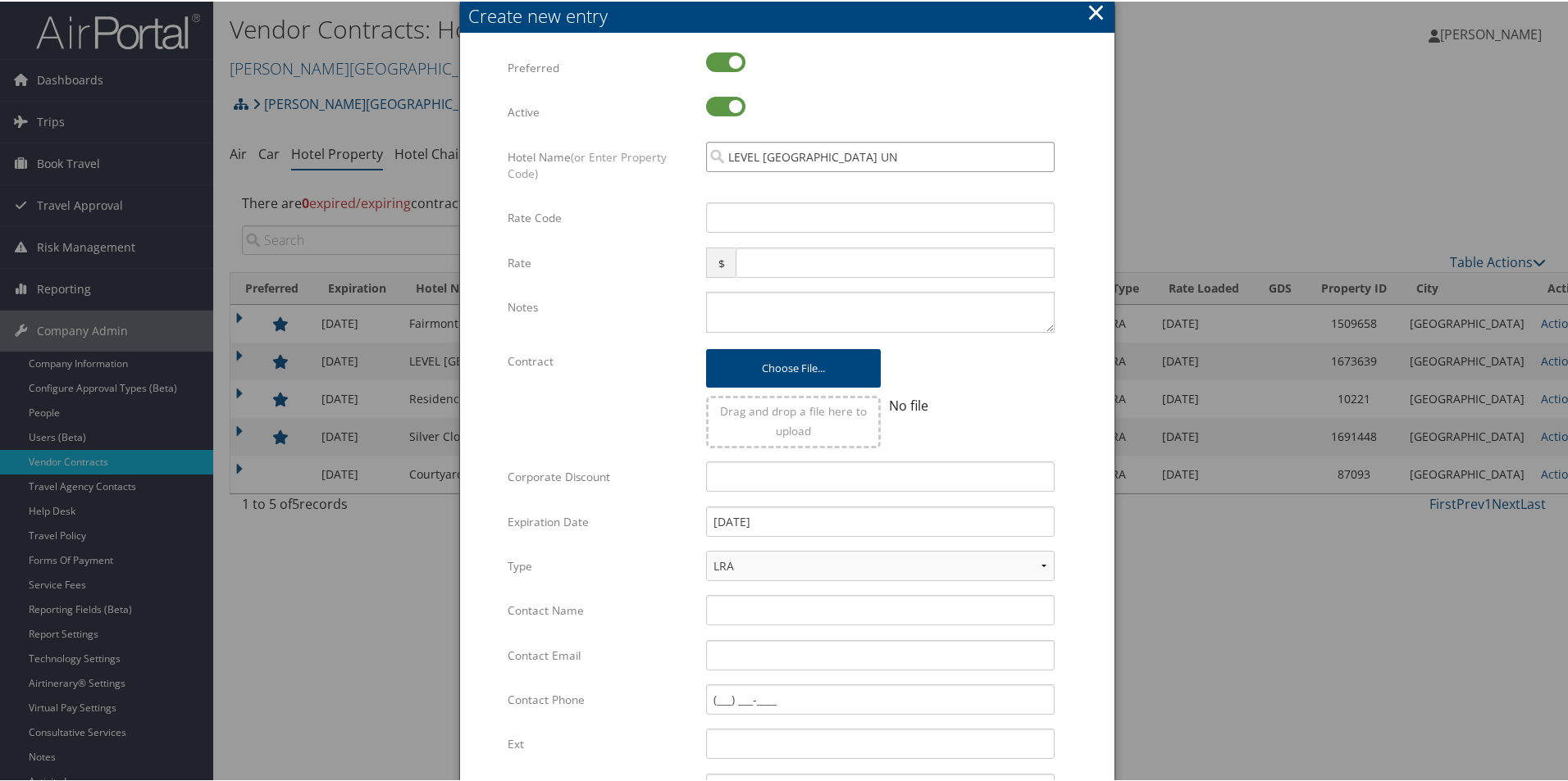
type input "LEVEL SOUTH LAKE UN"
click at [763, 225] on input "Rate Code" at bounding box center [880, 216] width 349 height 30
drag, startPoint x: 1086, startPoint y: 12, endPoint x: 1067, endPoint y: 19, distance: 20.2
click at [1087, 12] on button "×" at bounding box center [1096, 11] width 19 height 33
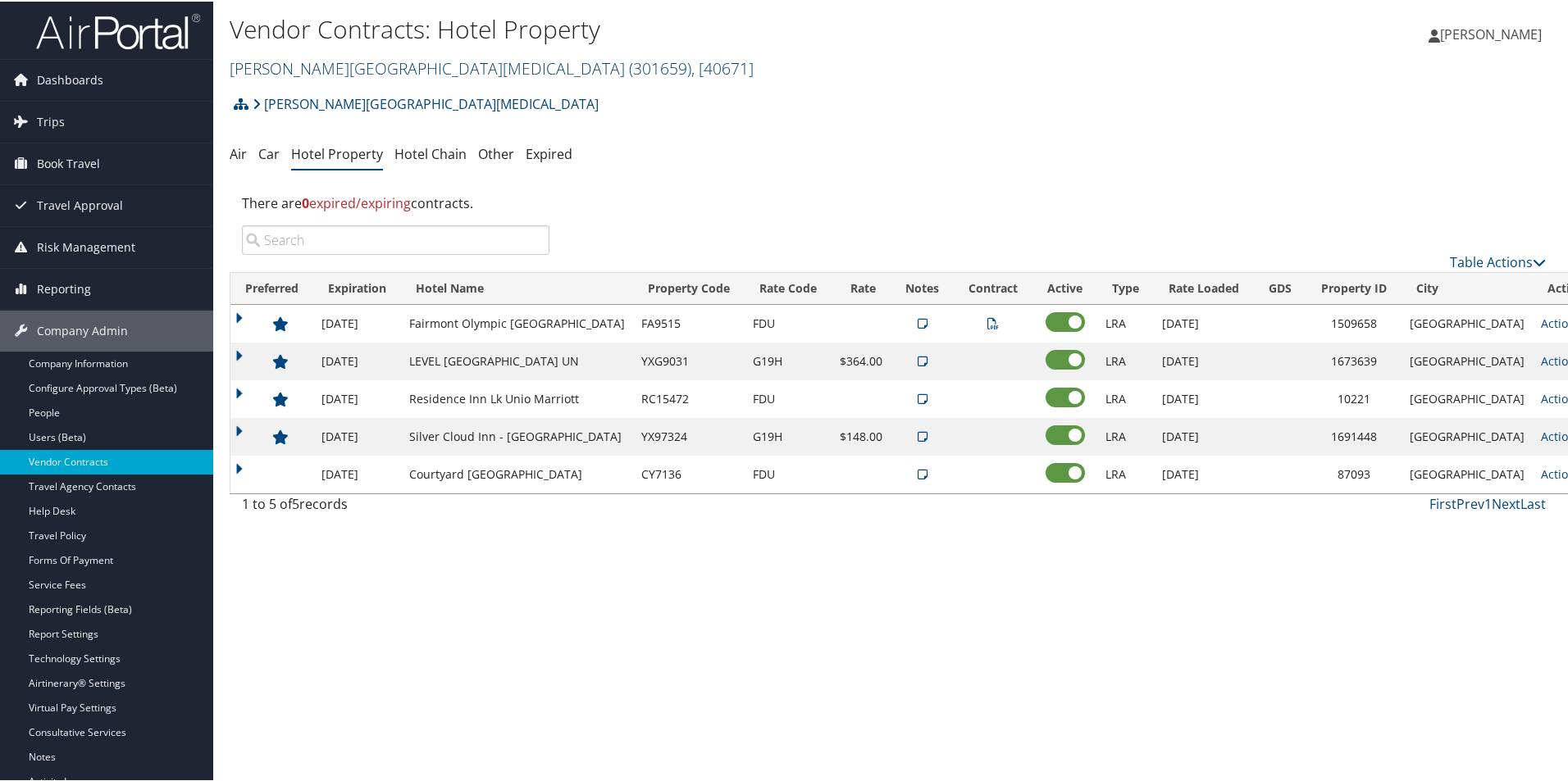
click at [337, 59] on link "Fred Hutchinson Cancer Center ( 301659 ) , [ 40671 ]" at bounding box center [492, 67] width 524 height 22
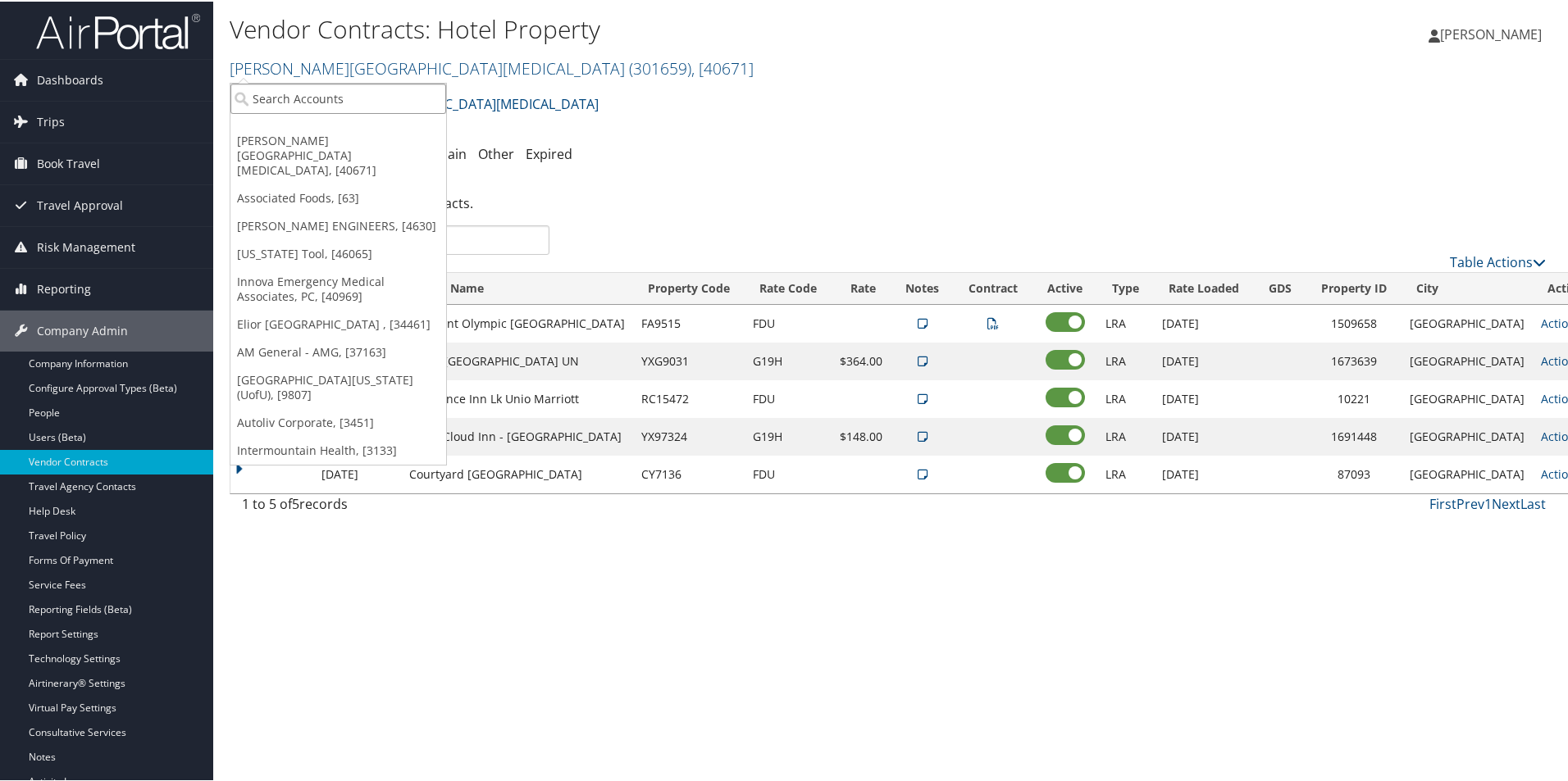
click at [329, 99] on input "search" at bounding box center [338, 97] width 216 height 30
type input "bhat"
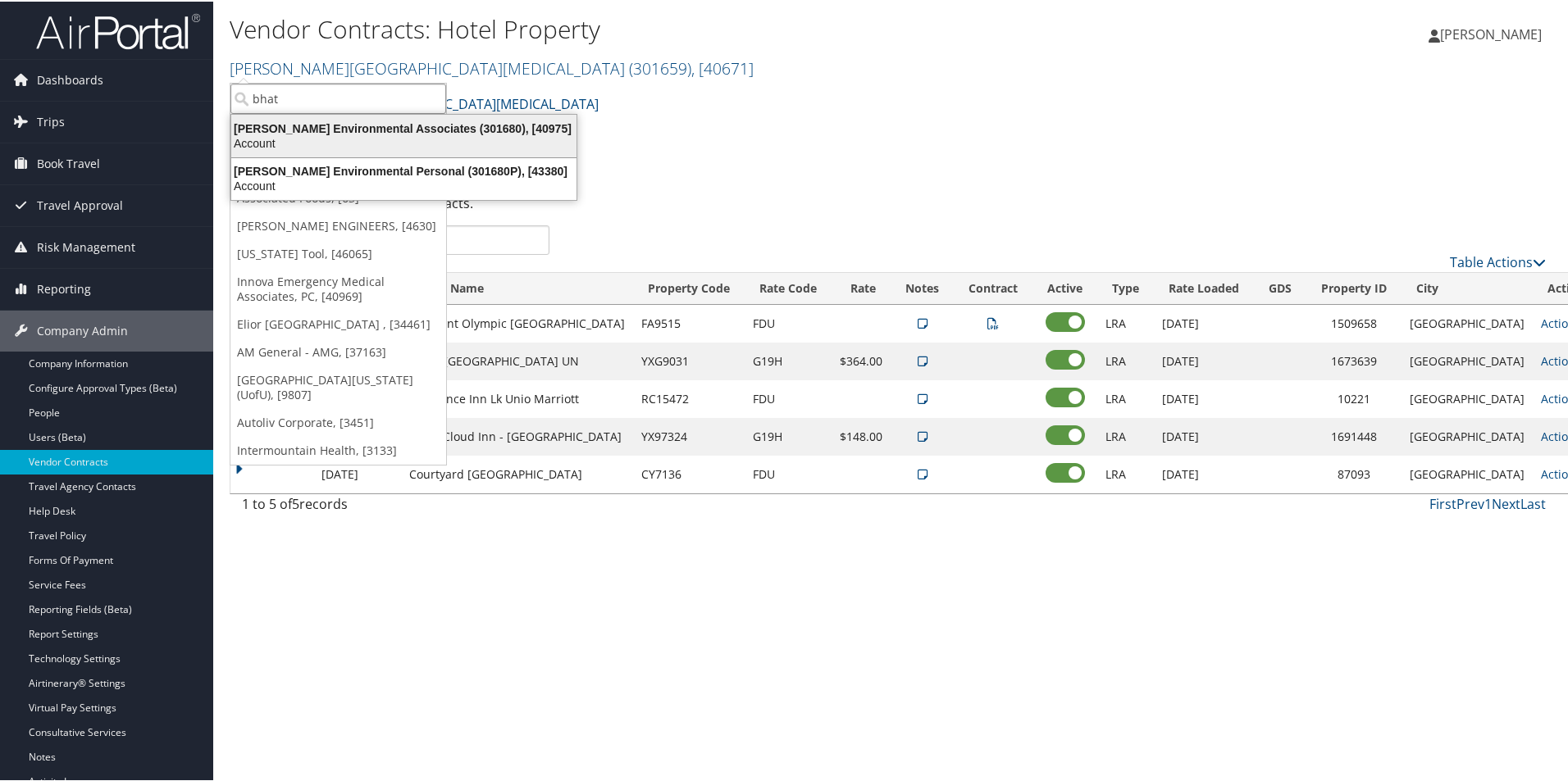
click at [333, 140] on div "Account" at bounding box center [403, 141] width 365 height 15
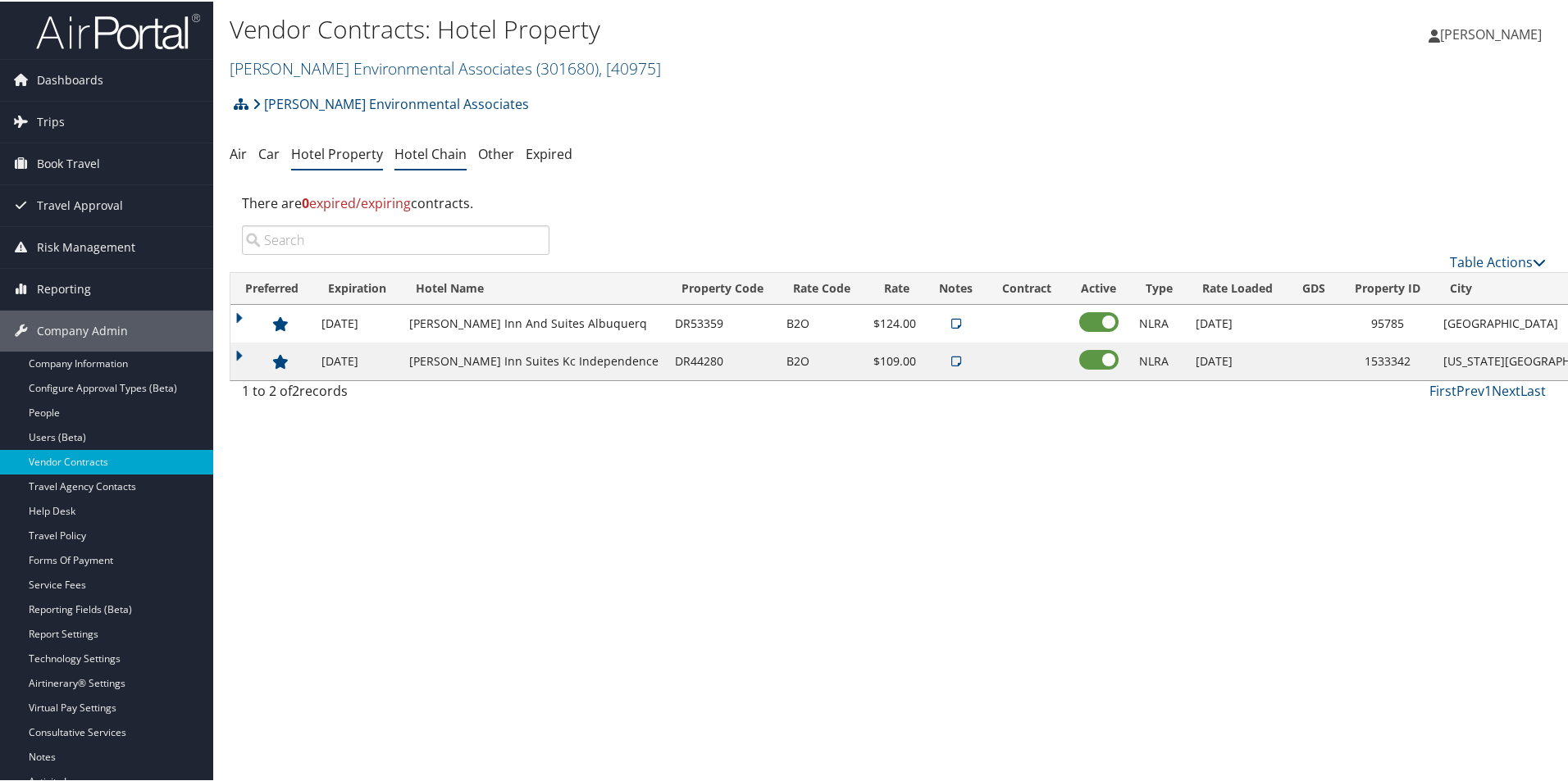
click at [415, 155] on link "Hotel Chain" at bounding box center [430, 153] width 72 height 18
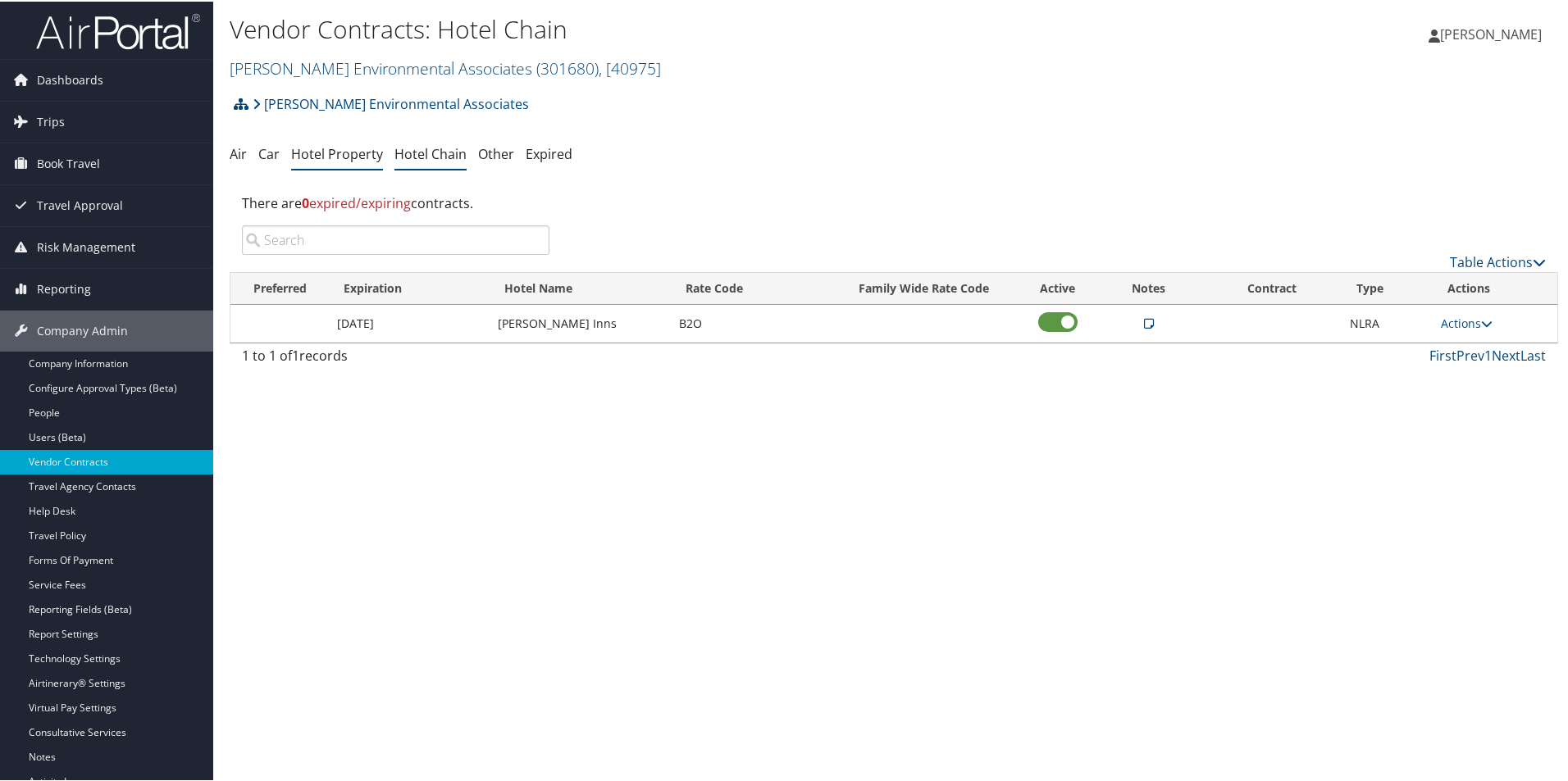
click at [328, 156] on link "Hotel Property" at bounding box center [337, 153] width 91 height 18
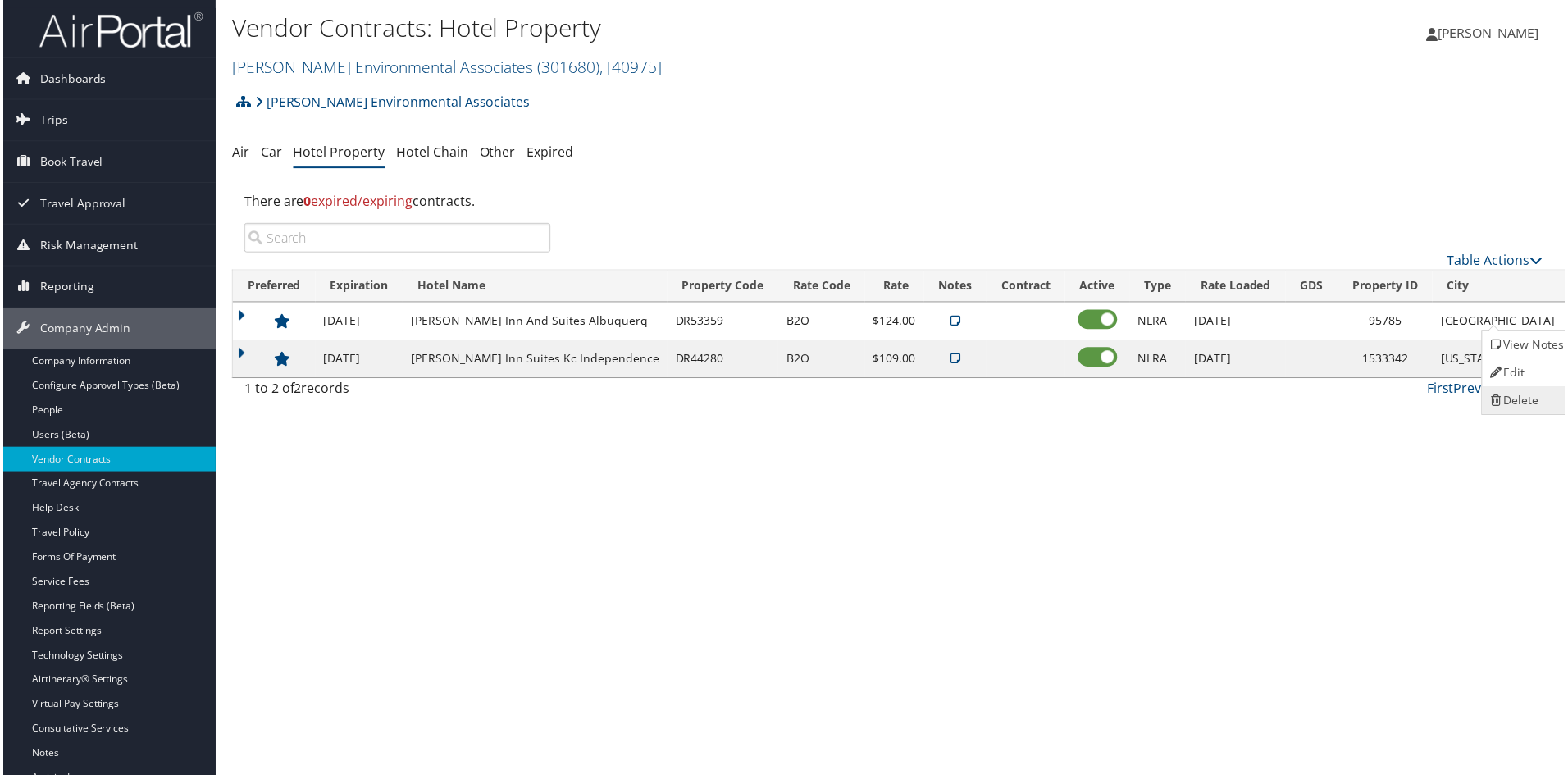
click at [1520, 406] on link "Delete" at bounding box center [1530, 401] width 89 height 28
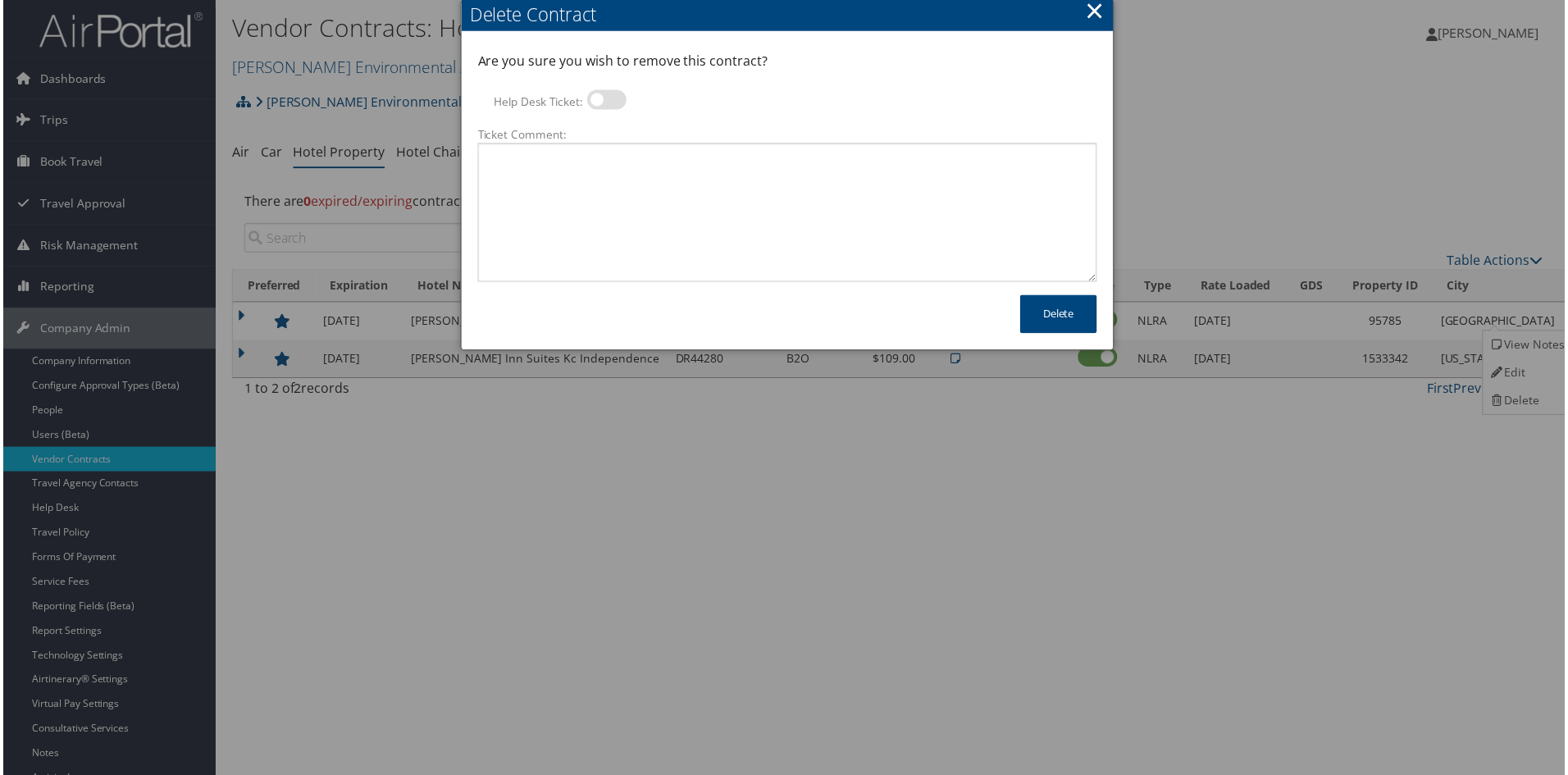
click at [596, 92] on label at bounding box center [606, 100] width 39 height 20
click at [596, 98] on input "Help Desk Ticket:" at bounding box center [600, 103] width 11 height 11
checkbox input "true"
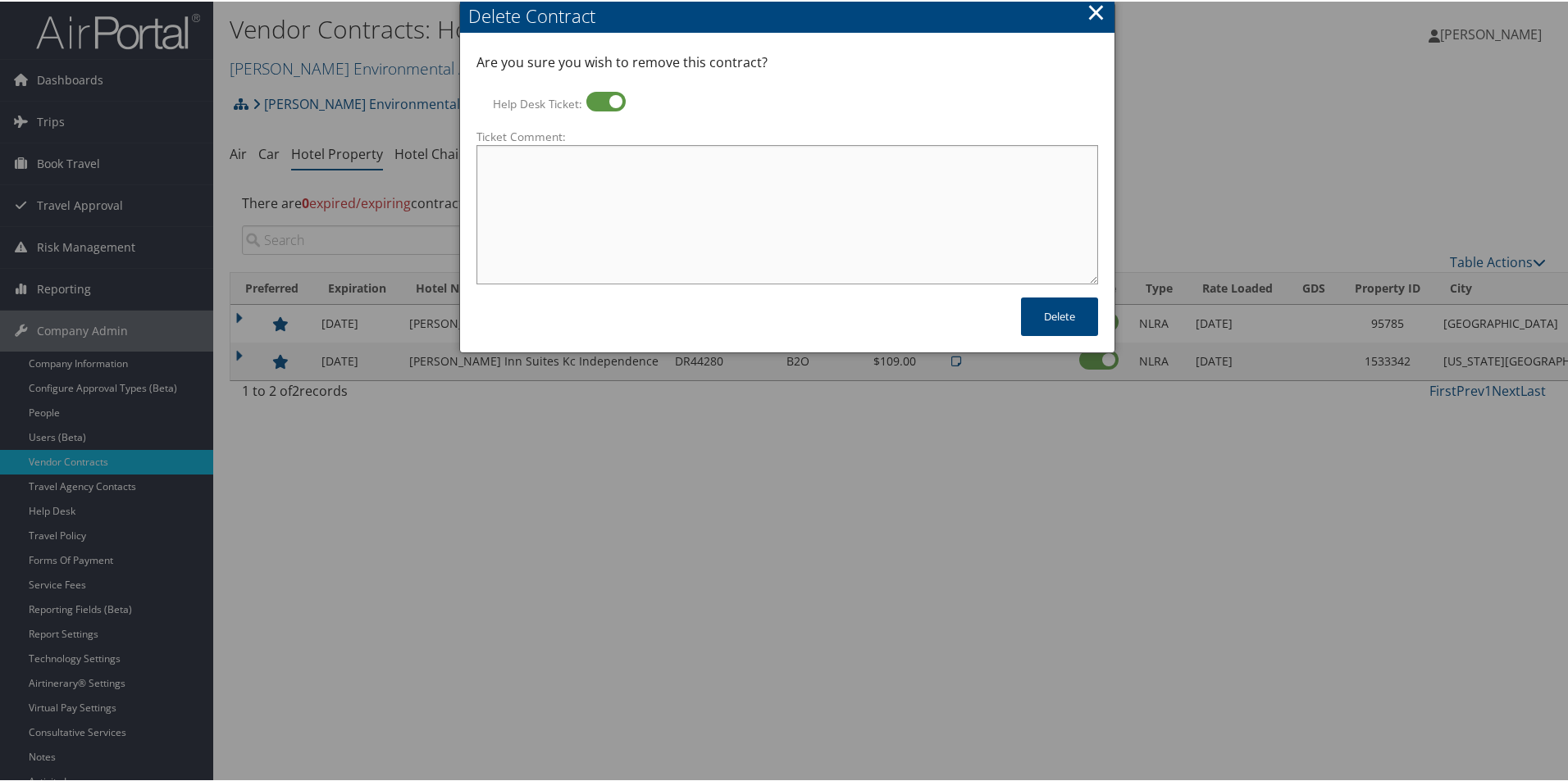
click at [595, 172] on textarea "Ticket Comment:" at bounding box center [788, 213] width 622 height 139
paste textarea "D"
click at [520, 162] on textarea "Ticket Comment:" at bounding box center [788, 213] width 622 height 139
click at [627, 208] on textarea "Deleting, per hotel NAM there's no active agreement for these properties" at bounding box center [788, 213] width 622 height 139
type textarea "Deleting, per hotel NAM there's no active agreement for these properties"
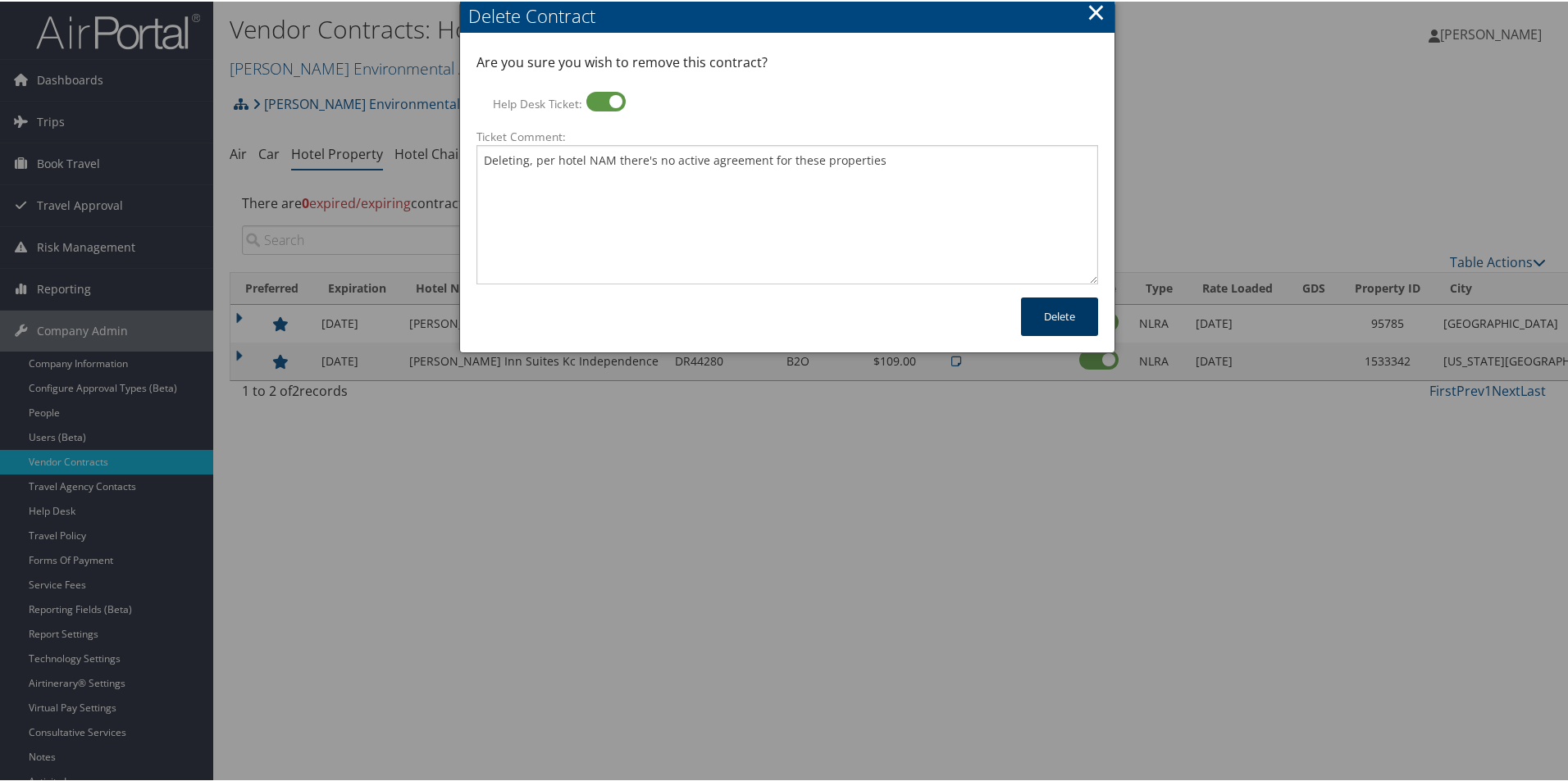
click at [1024, 312] on button "Delete" at bounding box center [1059, 314] width 77 height 38
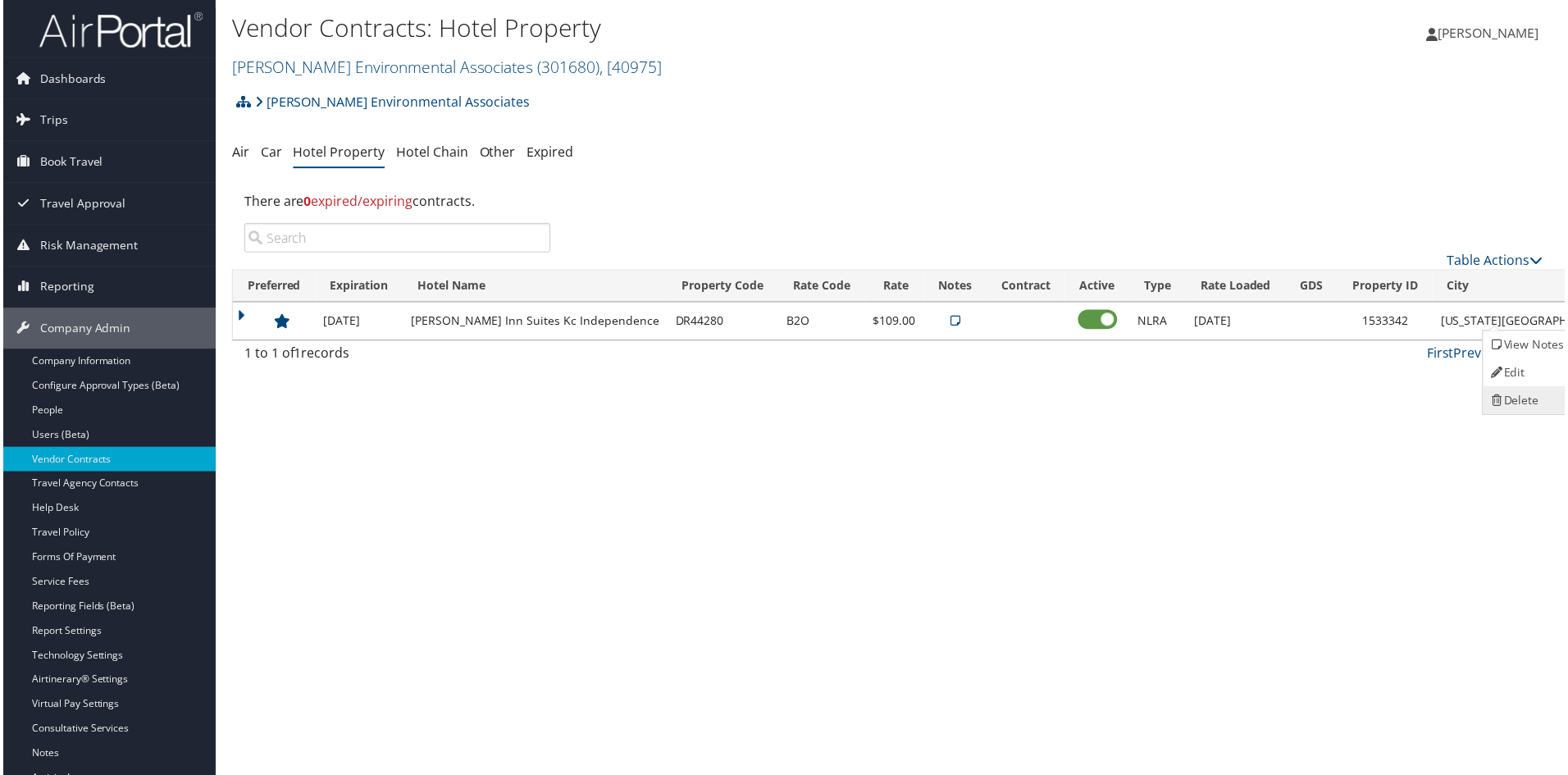
click at [1524, 390] on link "Delete" at bounding box center [1530, 401] width 89 height 28
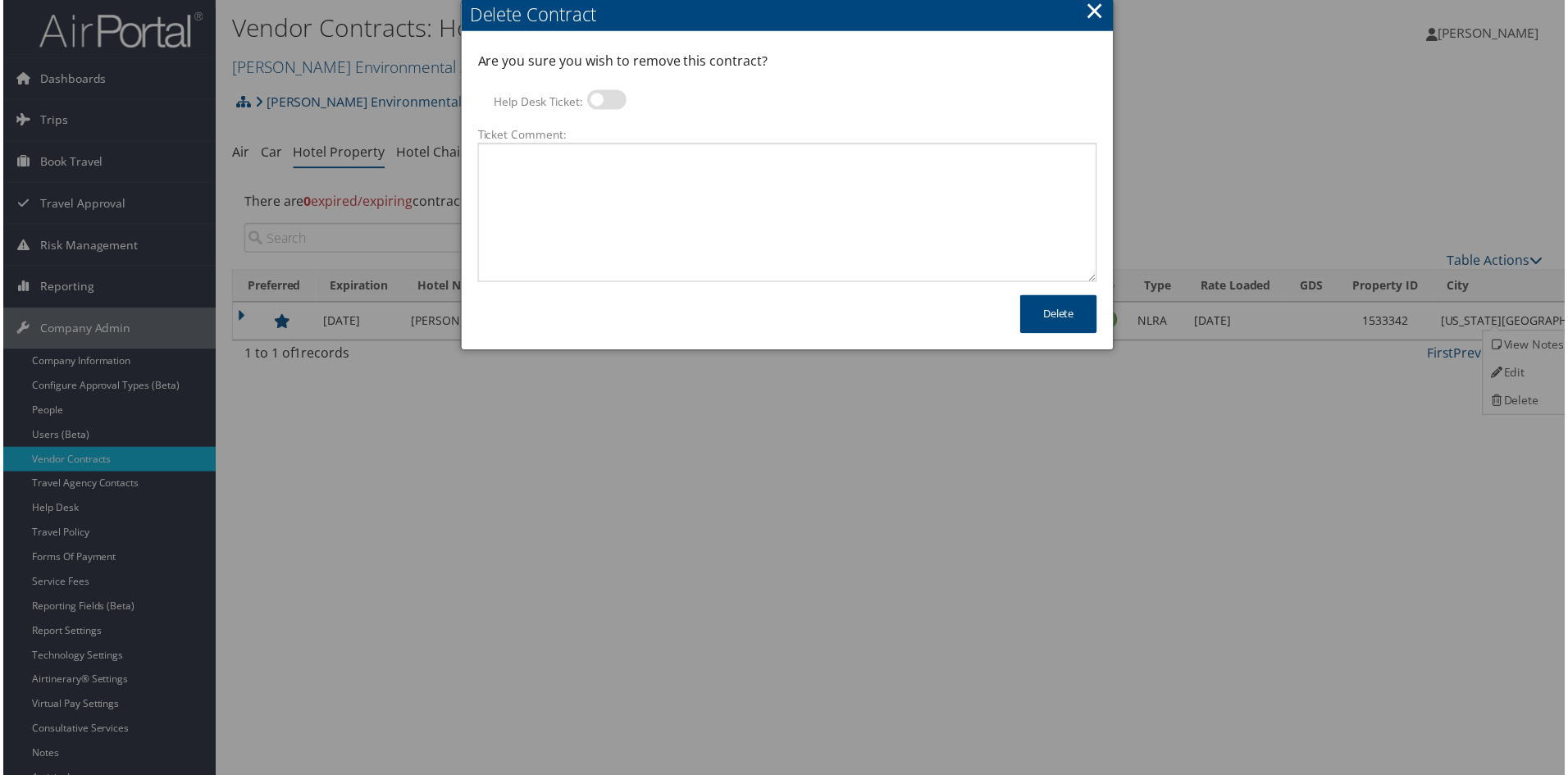
click at [603, 100] on label at bounding box center [606, 100] width 39 height 20
click at [603, 100] on input "Help Desk Ticket:" at bounding box center [600, 103] width 11 height 11
checkbox input "true"
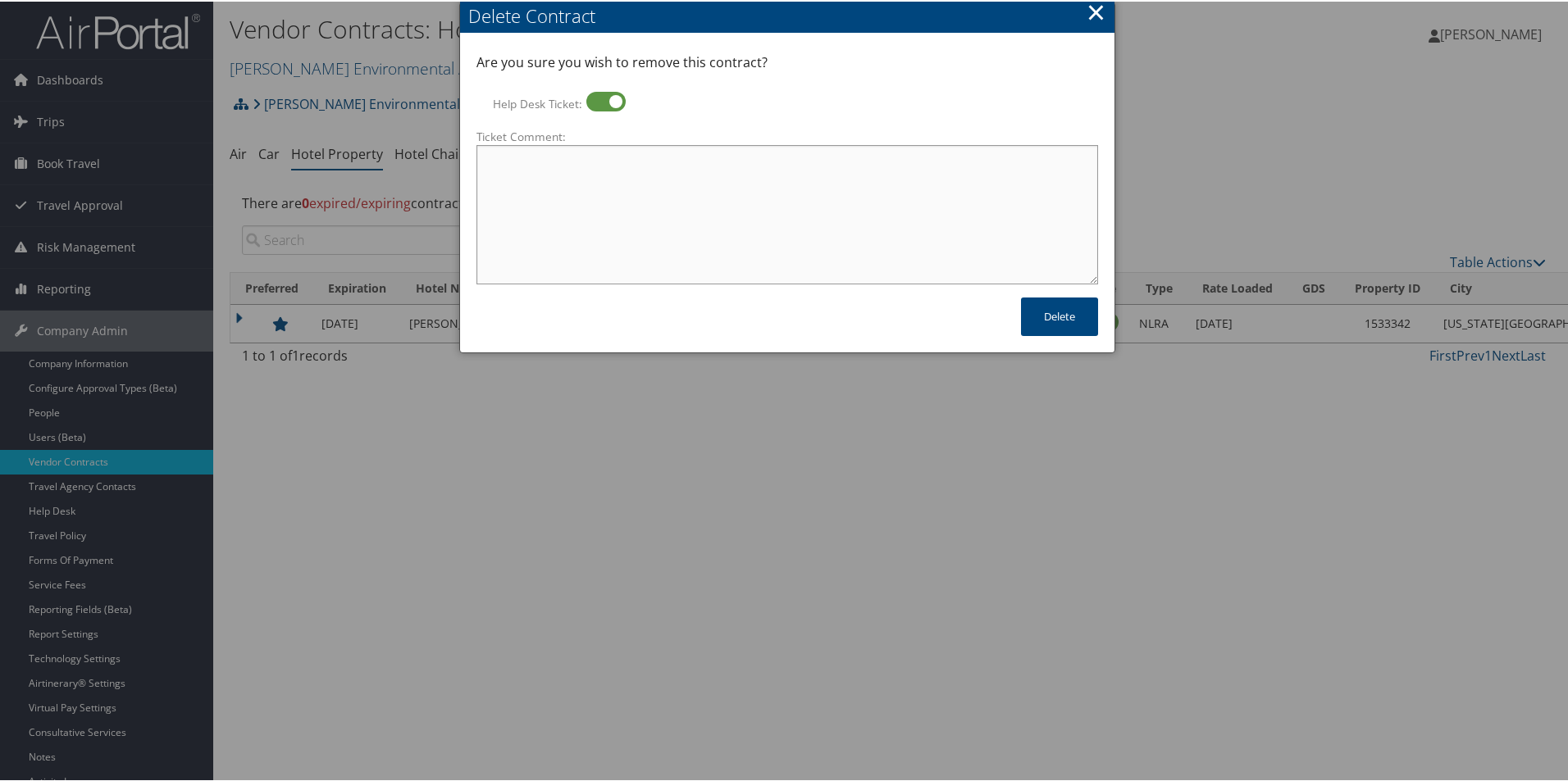
click at [590, 198] on textarea "Ticket Comment:" at bounding box center [788, 213] width 622 height 139
paste textarea "Deleting, per hotel NAM there's no active agreement for these properties"
type textarea "Deleting, per hotel NAM there's no active agreement for these properties"
click at [1068, 323] on button "Delete" at bounding box center [1059, 314] width 77 height 38
click at [984, 584] on div at bounding box center [787, 390] width 1574 height 781
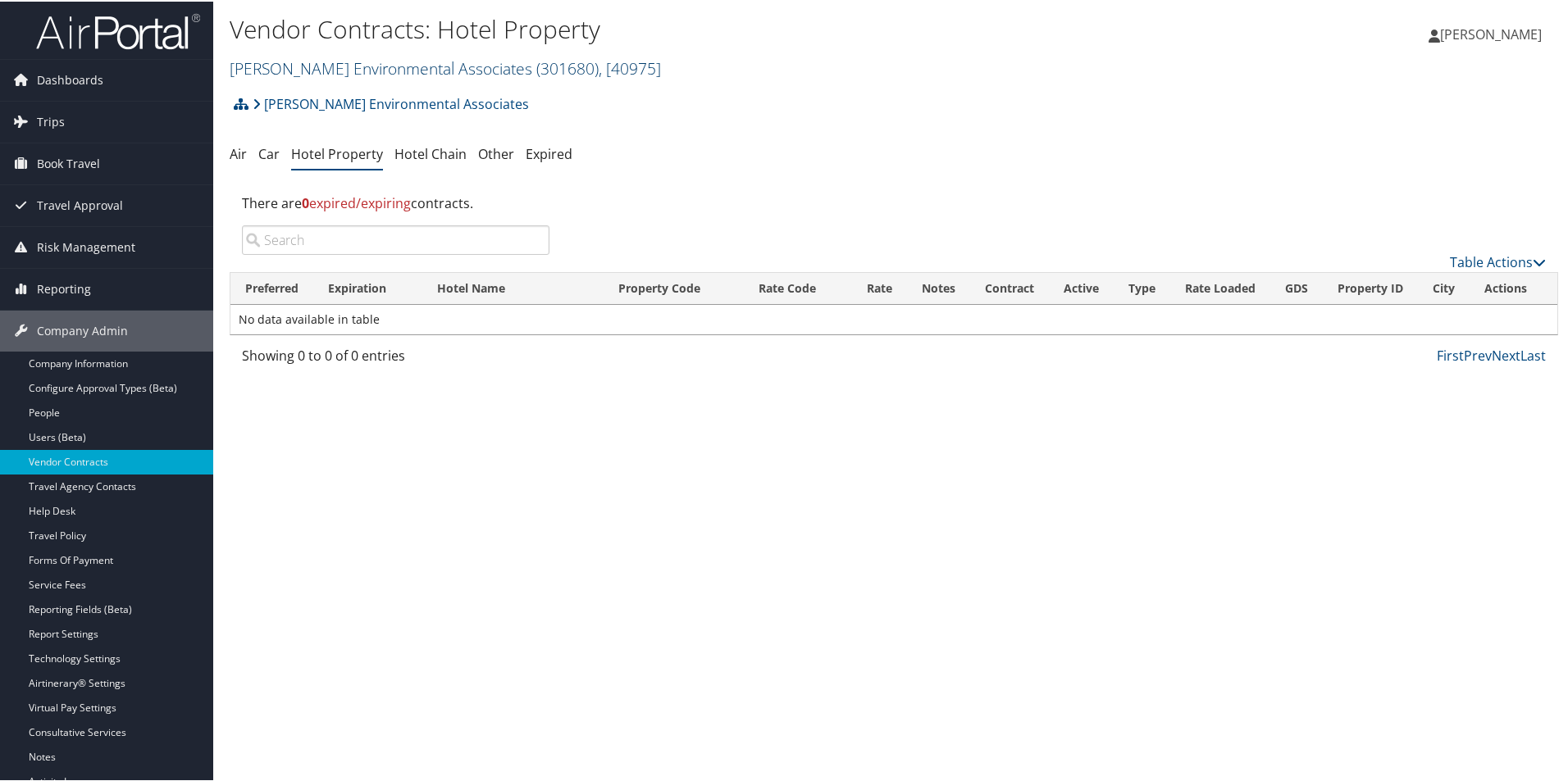
click at [340, 71] on link "Bhate Environmental Associates ( 301680 ) , [ 40975 ]" at bounding box center [446, 67] width 432 height 22
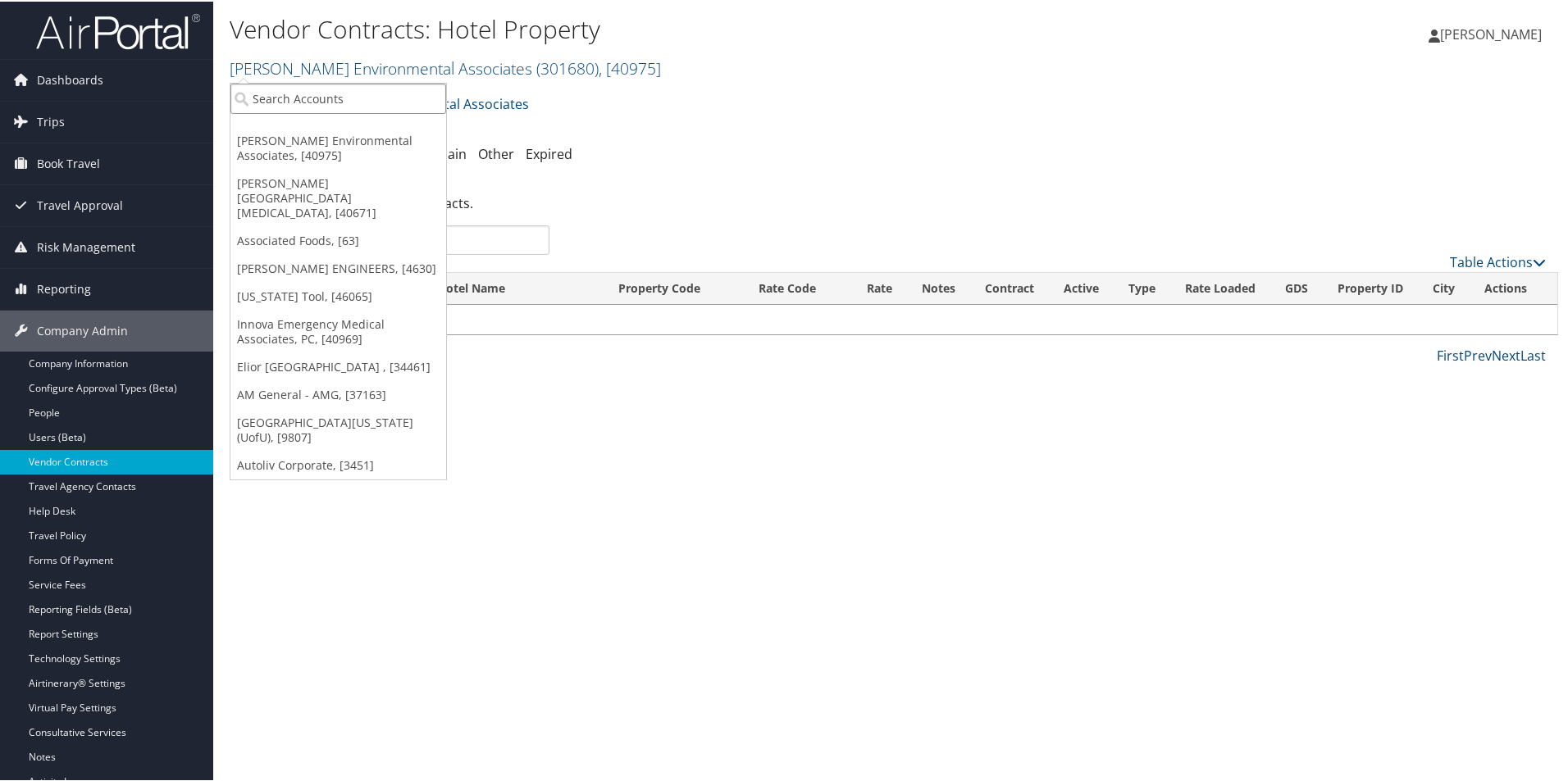
click at [340, 95] on input "search" at bounding box center [338, 97] width 216 height 30
type input "autol"
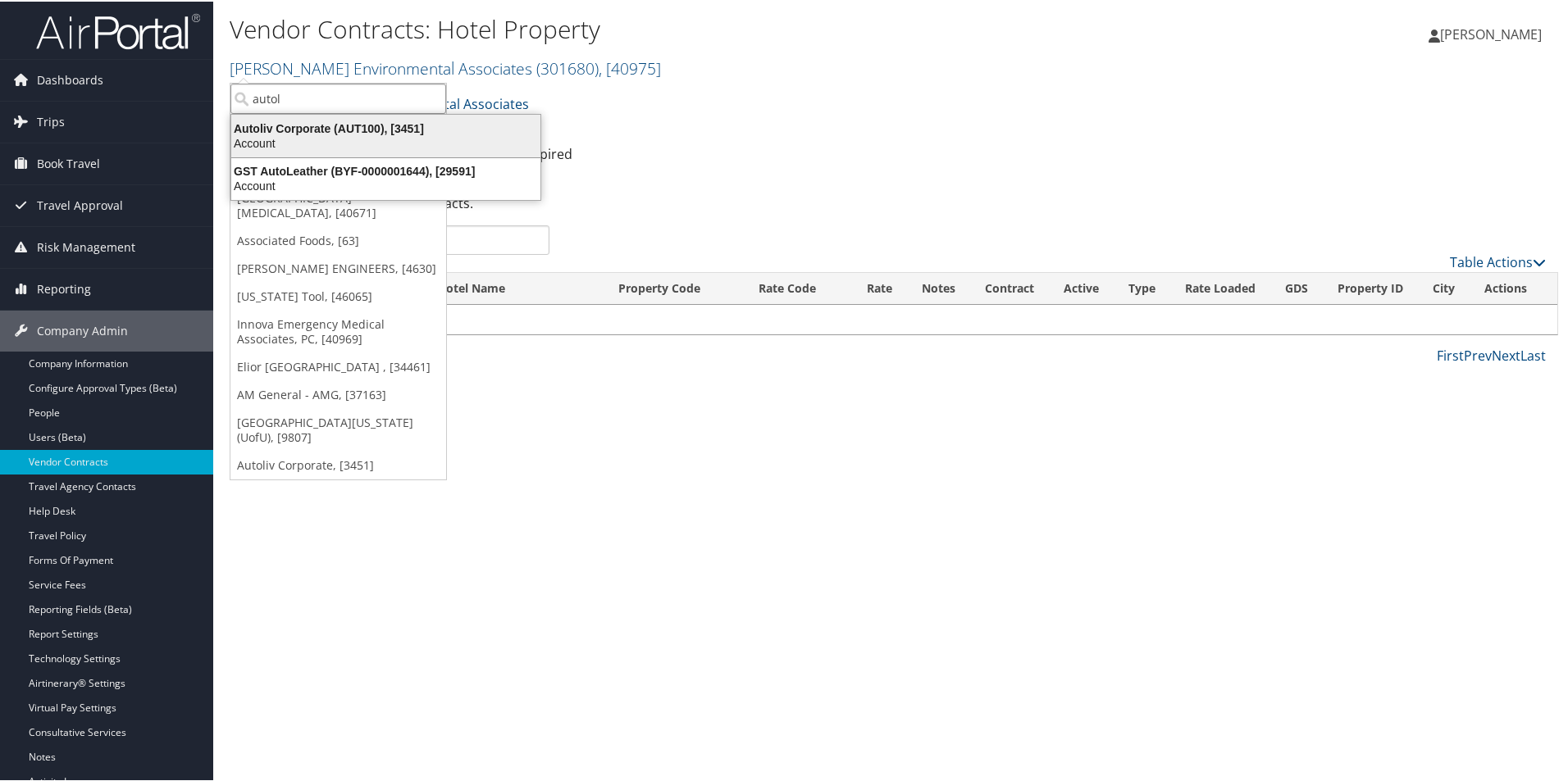
click at [343, 127] on div "Autoliv Corporate (AUT100), [3451]" at bounding box center [385, 127] width 329 height 15
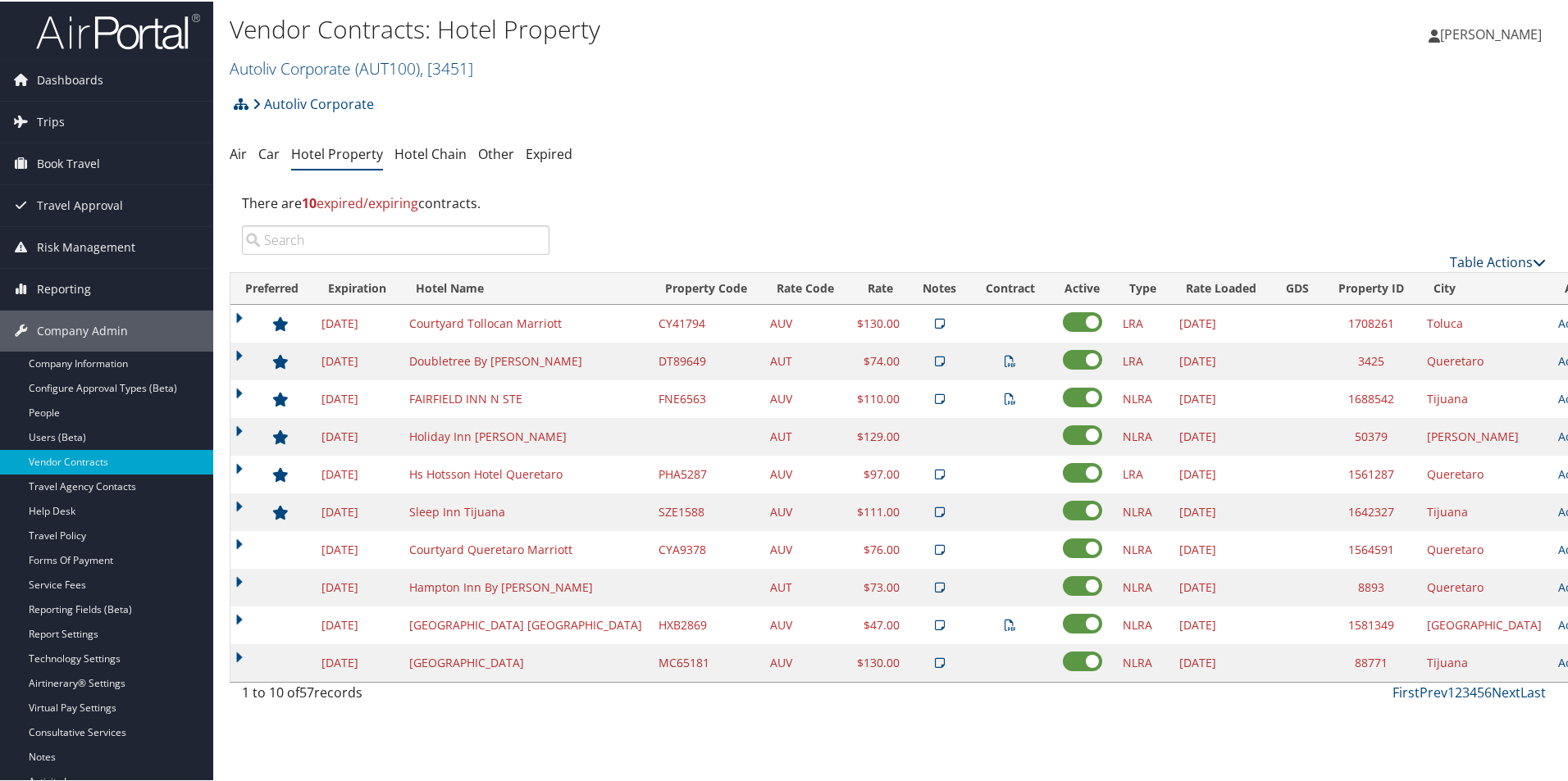
click at [1474, 261] on link "Table Actions" at bounding box center [1498, 261] width 96 height 18
click at [1418, 296] on link "Add New Contract" at bounding box center [1443, 286] width 216 height 28
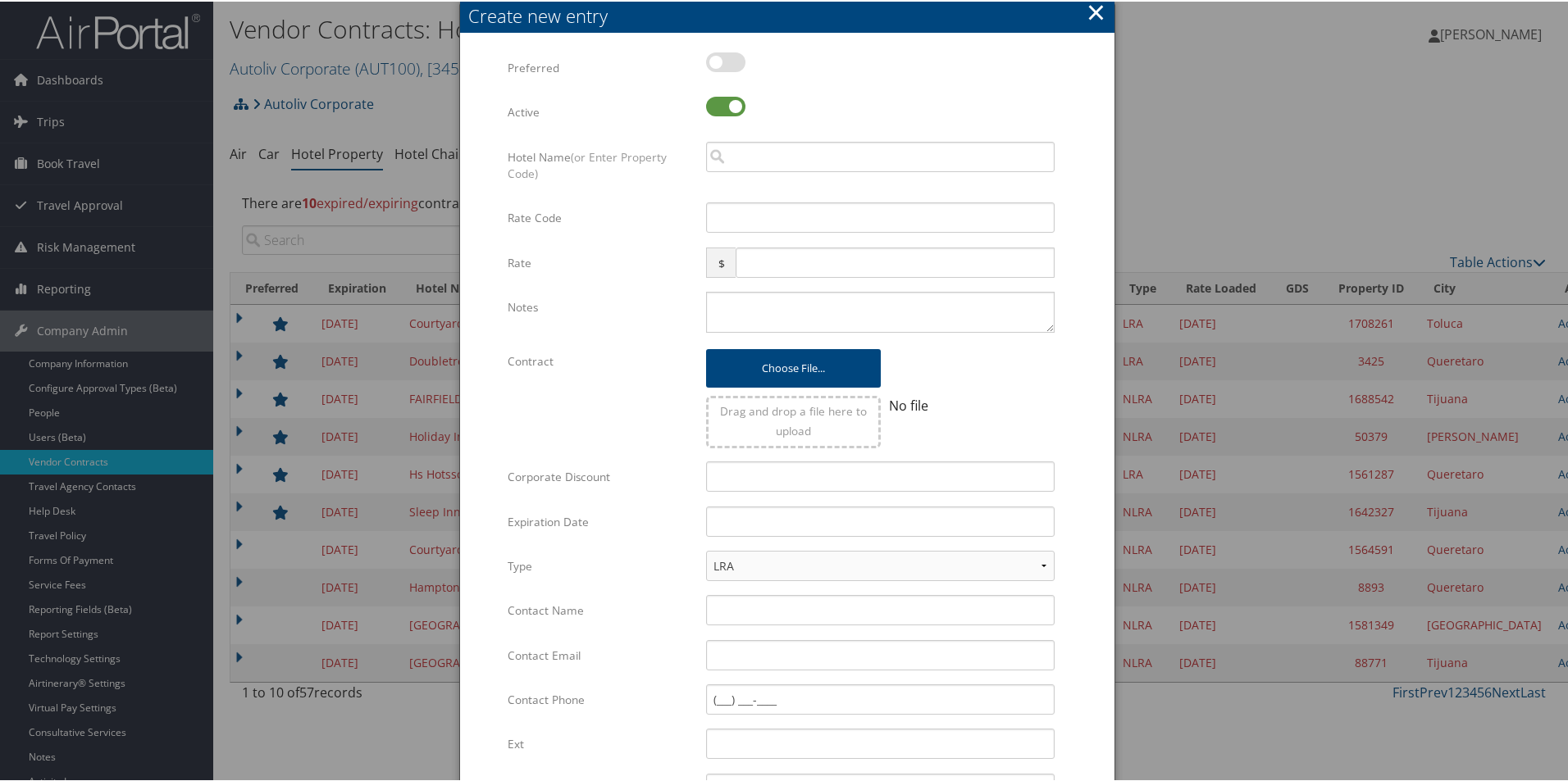
click at [733, 65] on label at bounding box center [725, 60] width 39 height 20
click at [725, 65] on input "checkbox" at bounding box center [719, 64] width 11 height 11
checkbox input "true"
click at [757, 156] on input "search" at bounding box center [880, 155] width 349 height 30
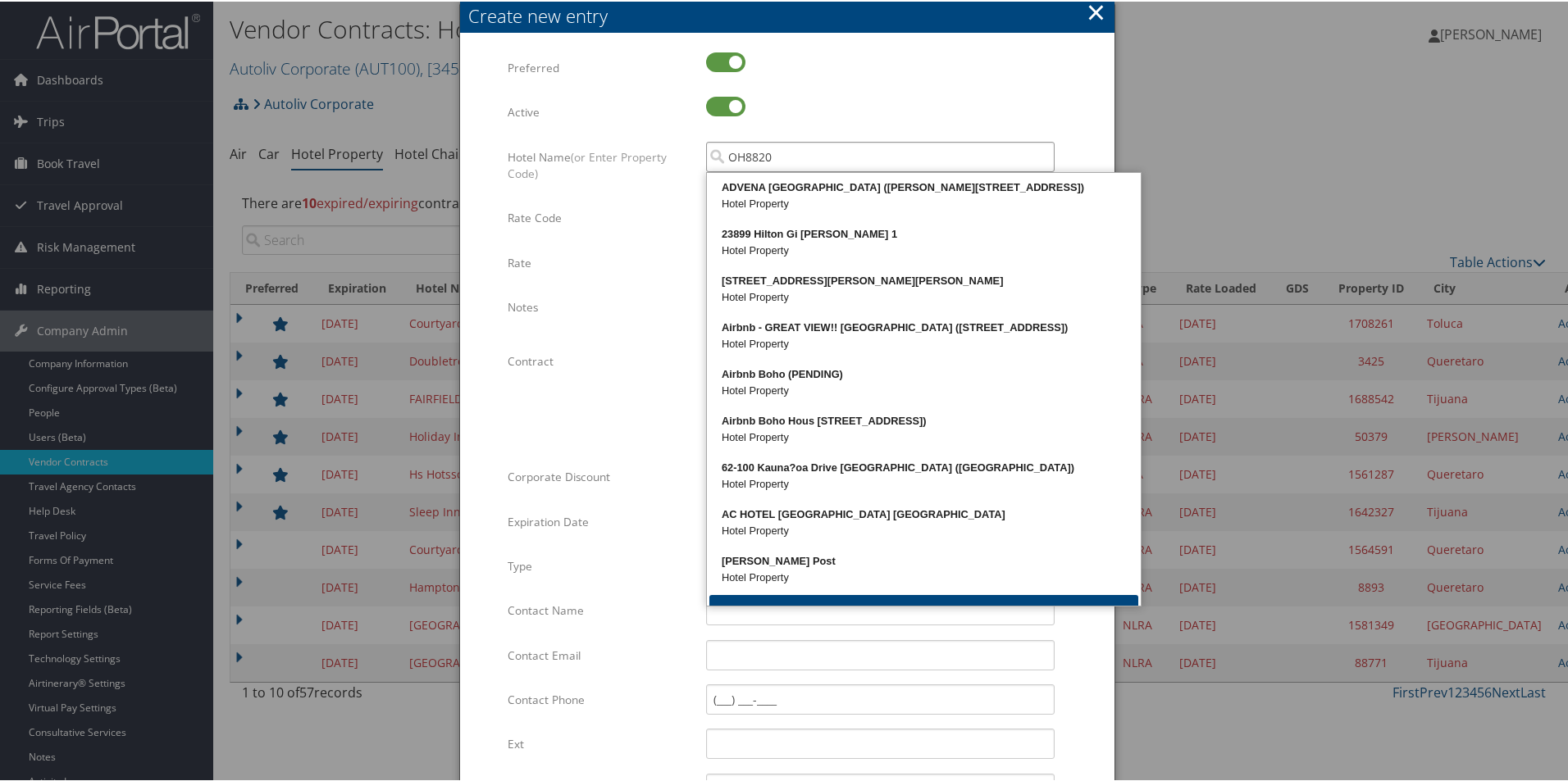
type input "OH88203"
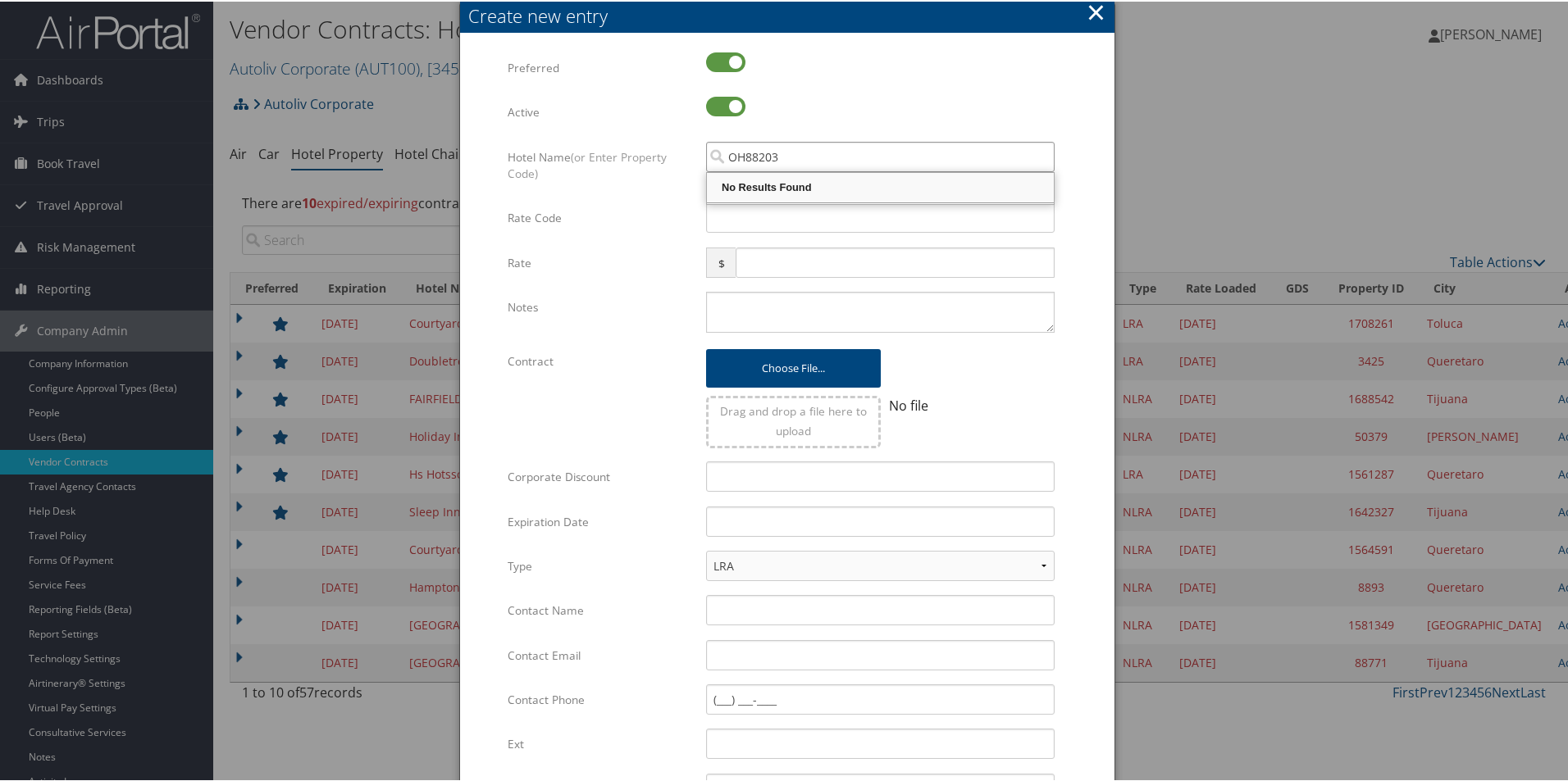
click at [743, 150] on input "OH88203" at bounding box center [880, 155] width 349 height 30
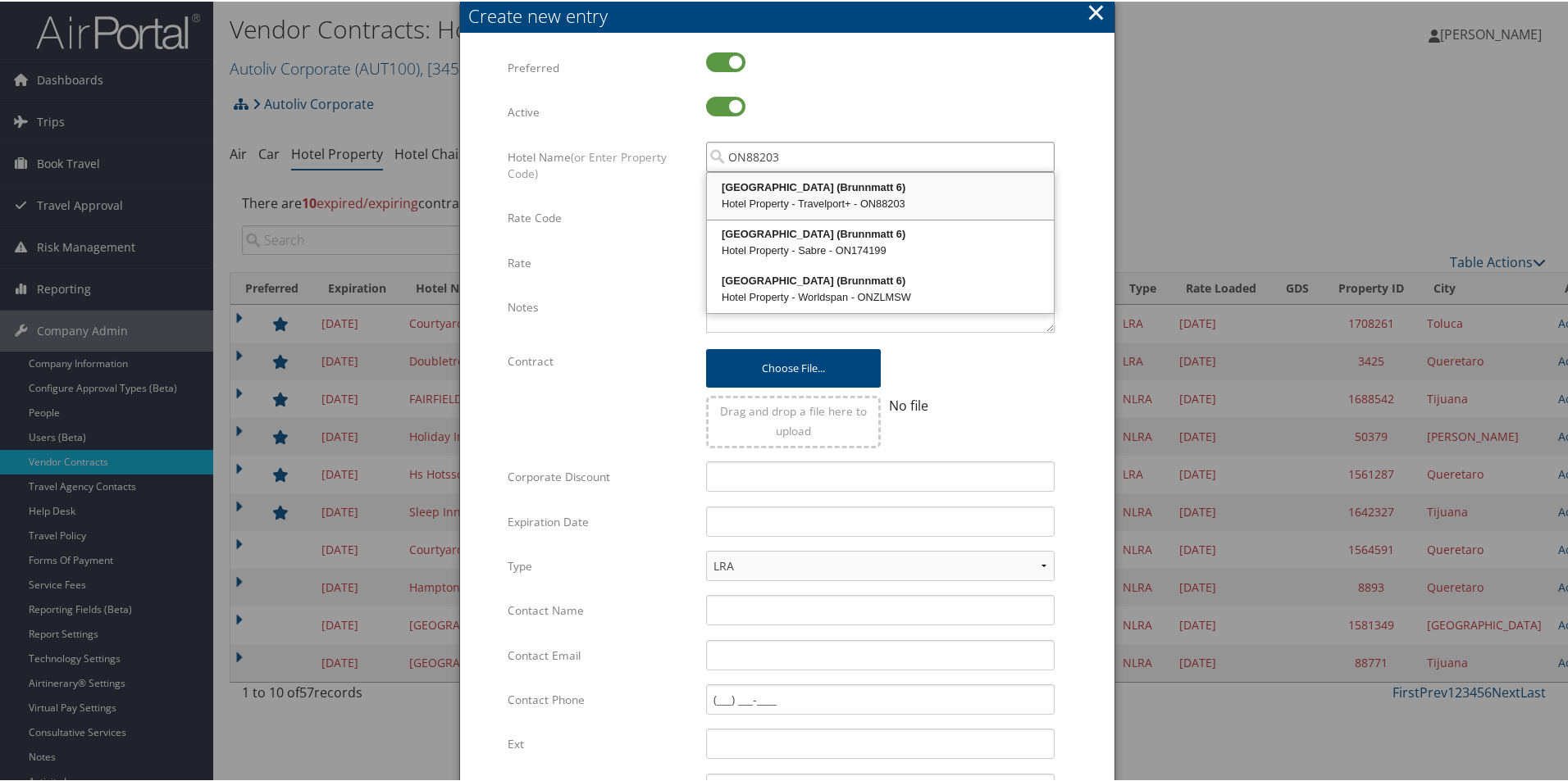
click at [788, 200] on div "Hotel Property - Travelport+ - ON88203" at bounding box center [880, 202] width 342 height 16
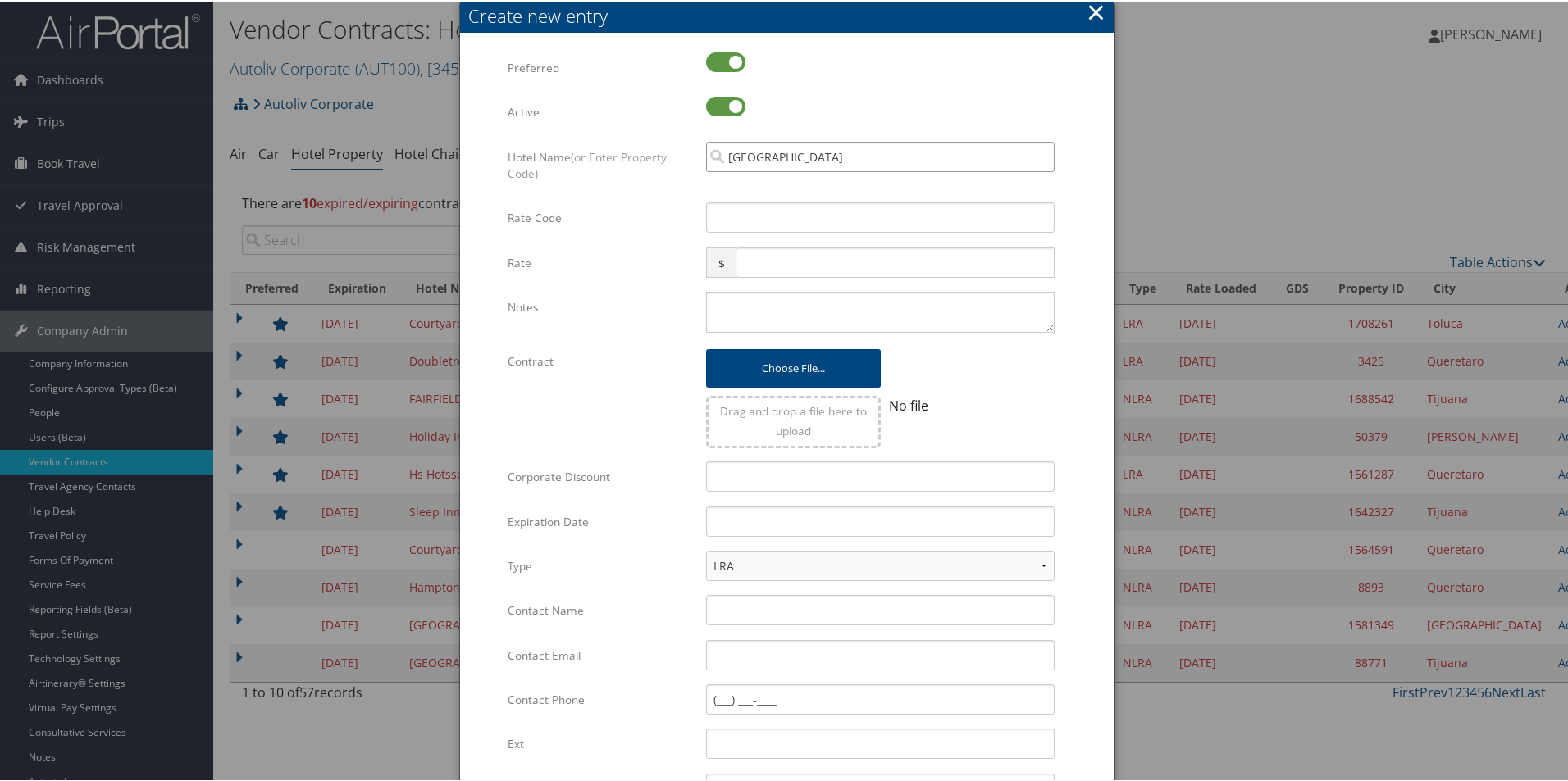
type input "[GEOGRAPHIC_DATA]"
click at [744, 217] on input "Rate Code" at bounding box center [880, 216] width 349 height 30
type input "AUT"
click at [748, 313] on textarea "Notes" at bounding box center [880, 311] width 349 height 41
paste textarea "Rates tested [DATE]; dynamic 15% discount applied to rates, breakfast included …"
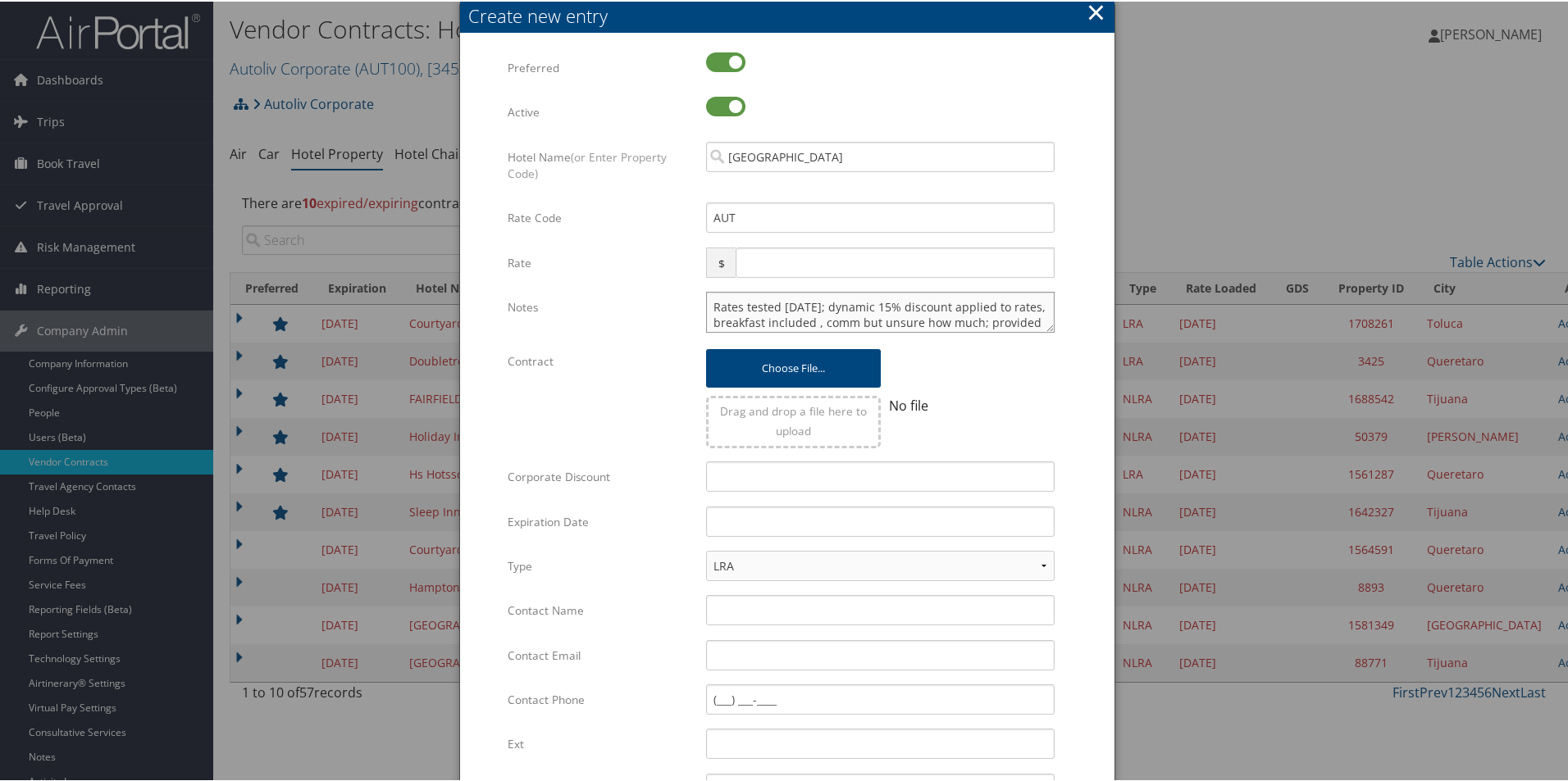
scroll to position [15, 0]
type textarea "Rates tested [DATE]; dynamic 15% discount applied to rates, breakfast included …"
click at [764, 263] on input "text" at bounding box center [894, 261] width 319 height 30
click at [747, 481] on input "Corporate Discount" at bounding box center [880, 475] width 349 height 30
type input "15%"
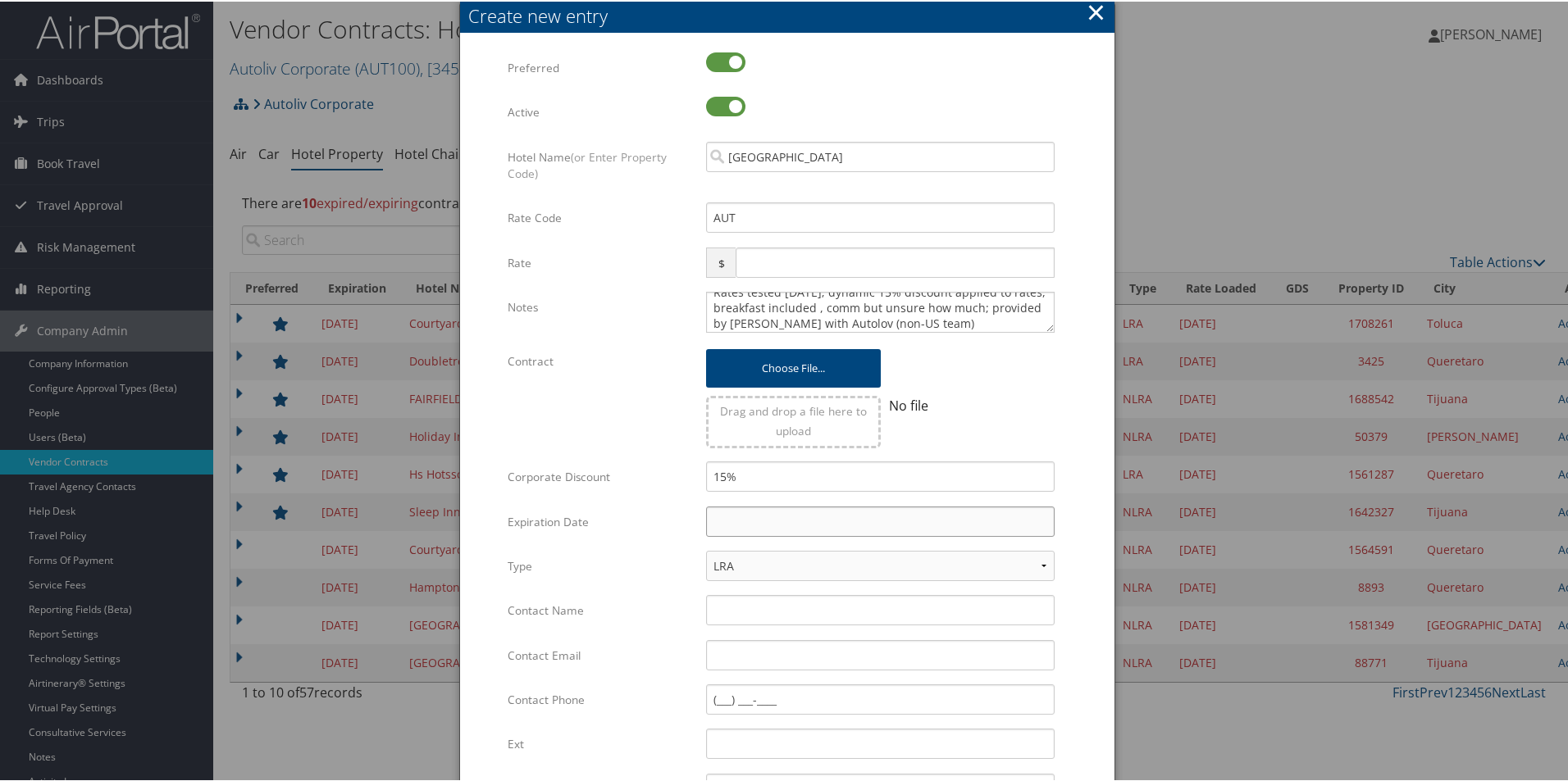
click at [738, 527] on input "text" at bounding box center [880, 520] width 349 height 30
type input "[DATE]"
click at [558, 530] on label "Expiration Date" at bounding box center [601, 520] width 186 height 31
click at [745, 564] on select "LRA NLRA" at bounding box center [880, 564] width 349 height 30
select select "NLRA"
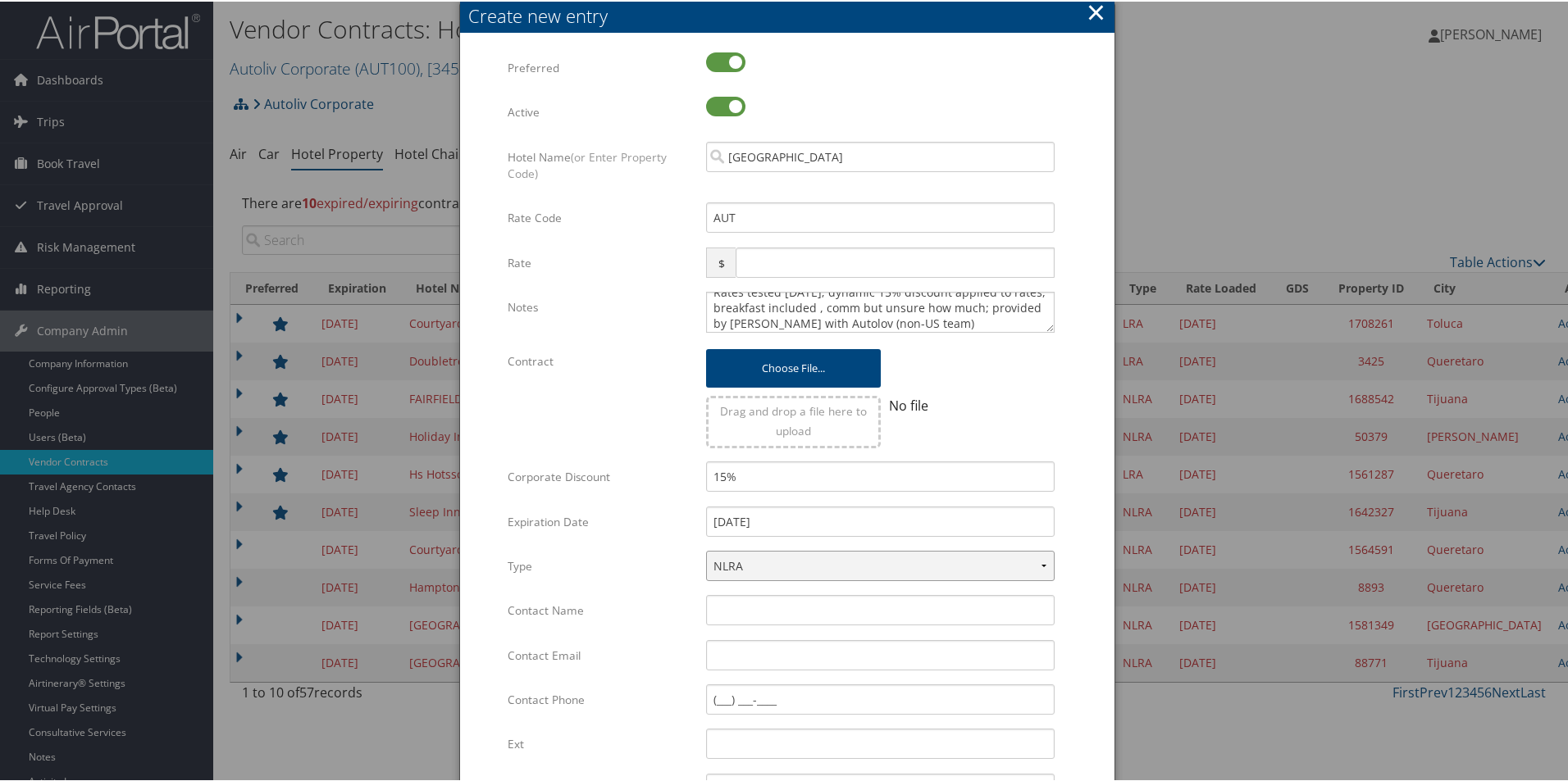
click at [706, 549] on select "LRA NLRA" at bounding box center [880, 564] width 349 height 30
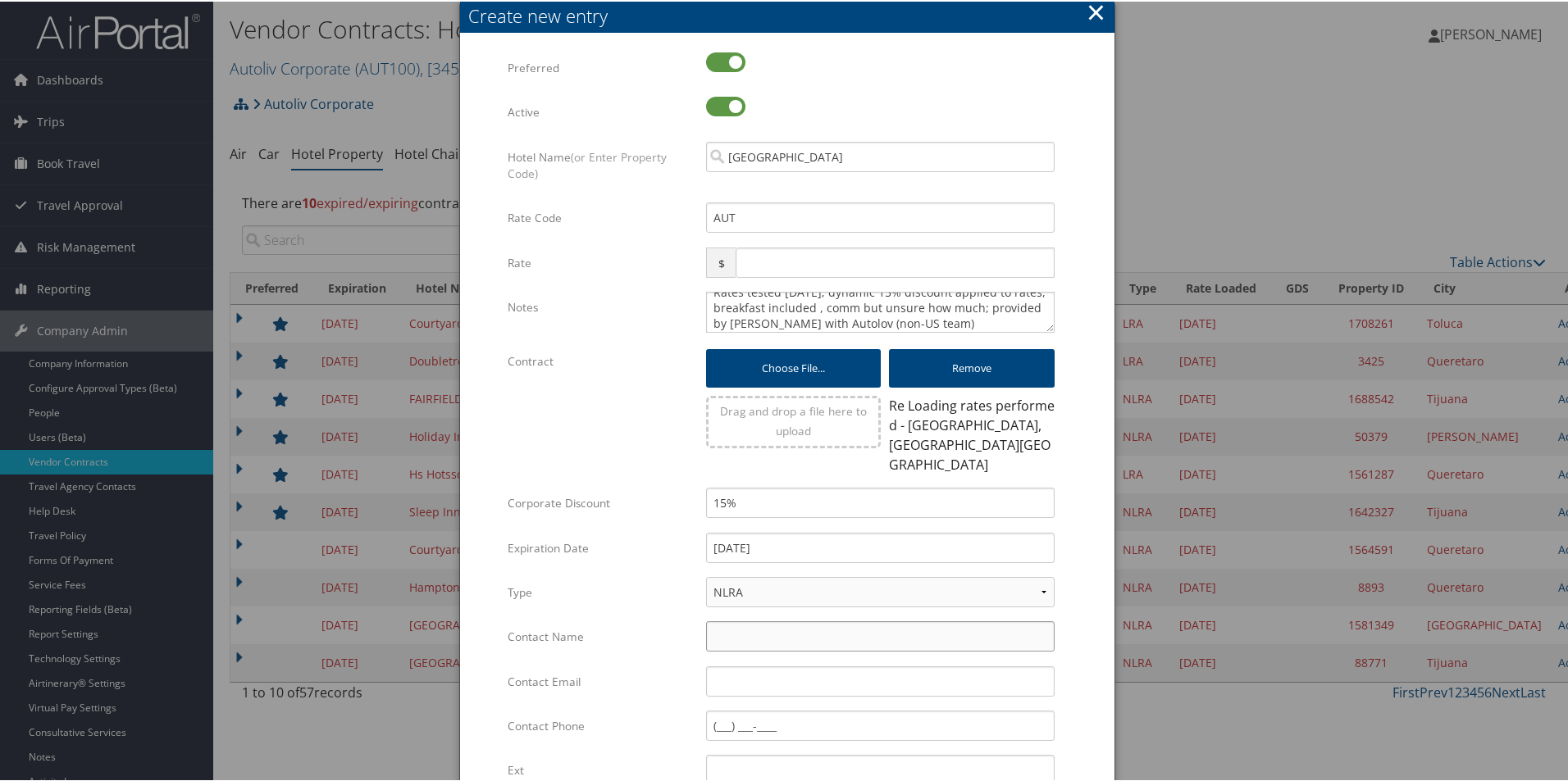
click at [743, 619] on input "Contact Name" at bounding box center [880, 635] width 349 height 30
type input "C"
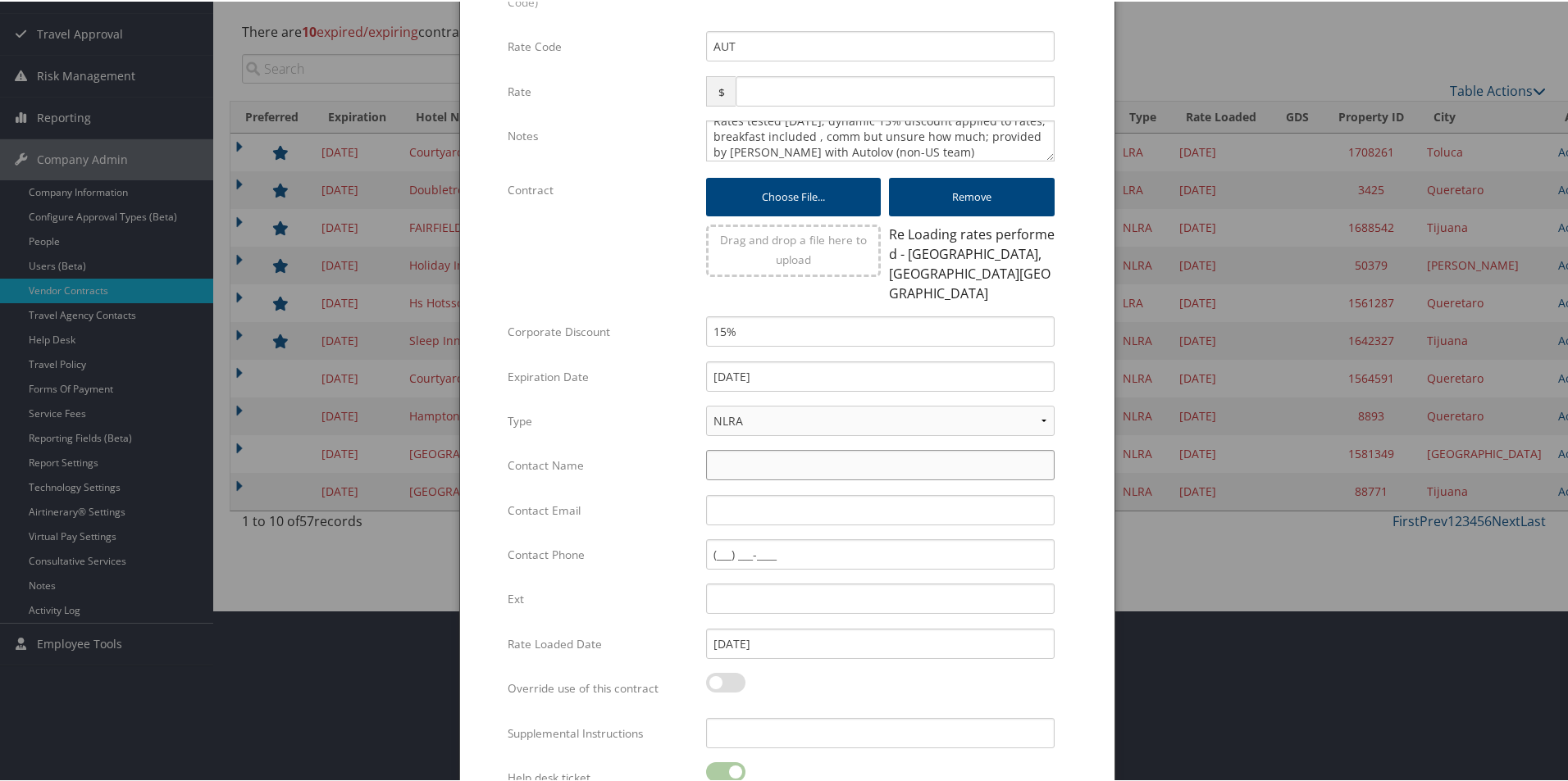
scroll to position [231, 0]
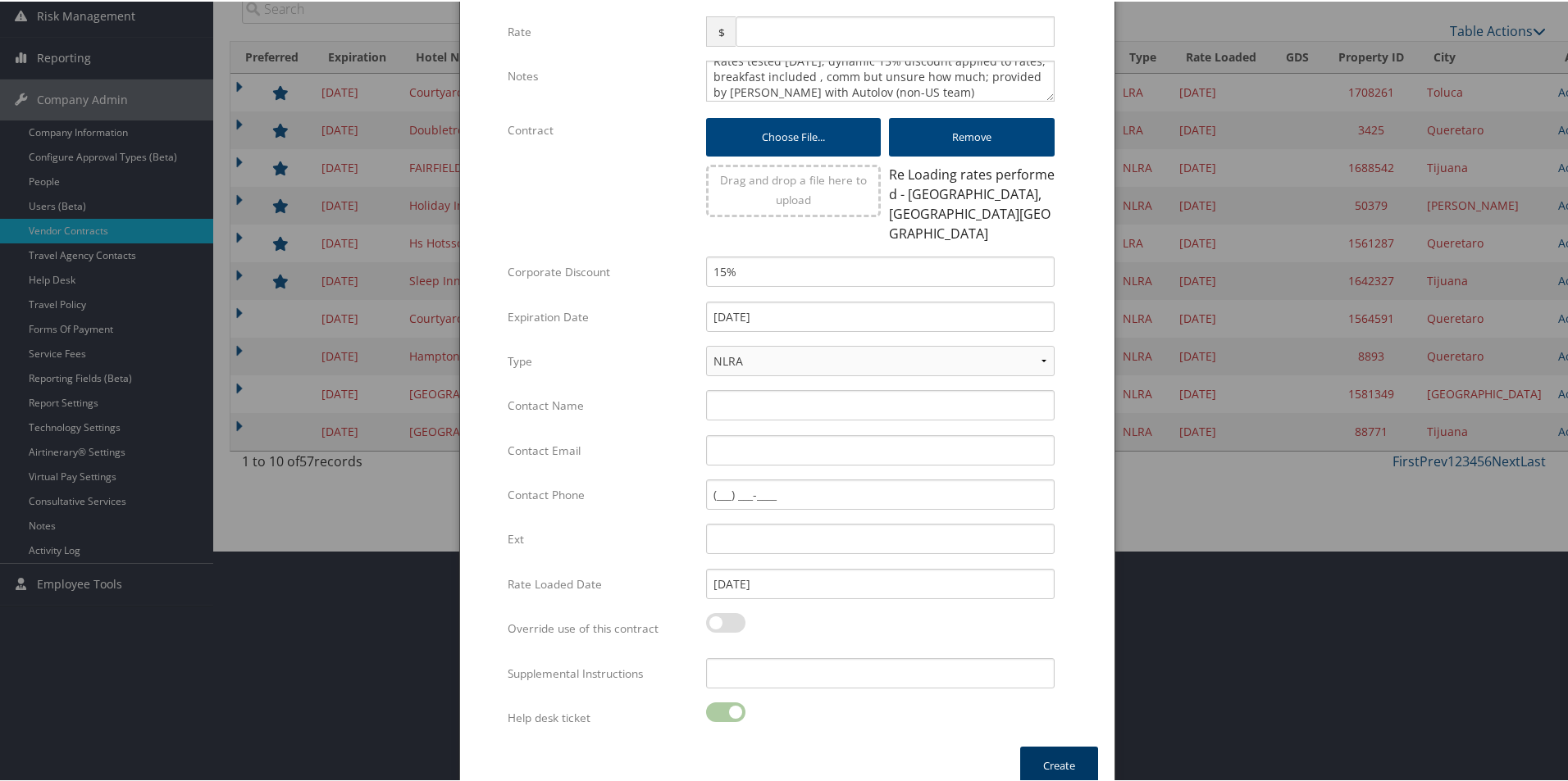
click at [1044, 745] on button "Create" at bounding box center [1059, 763] width 78 height 38
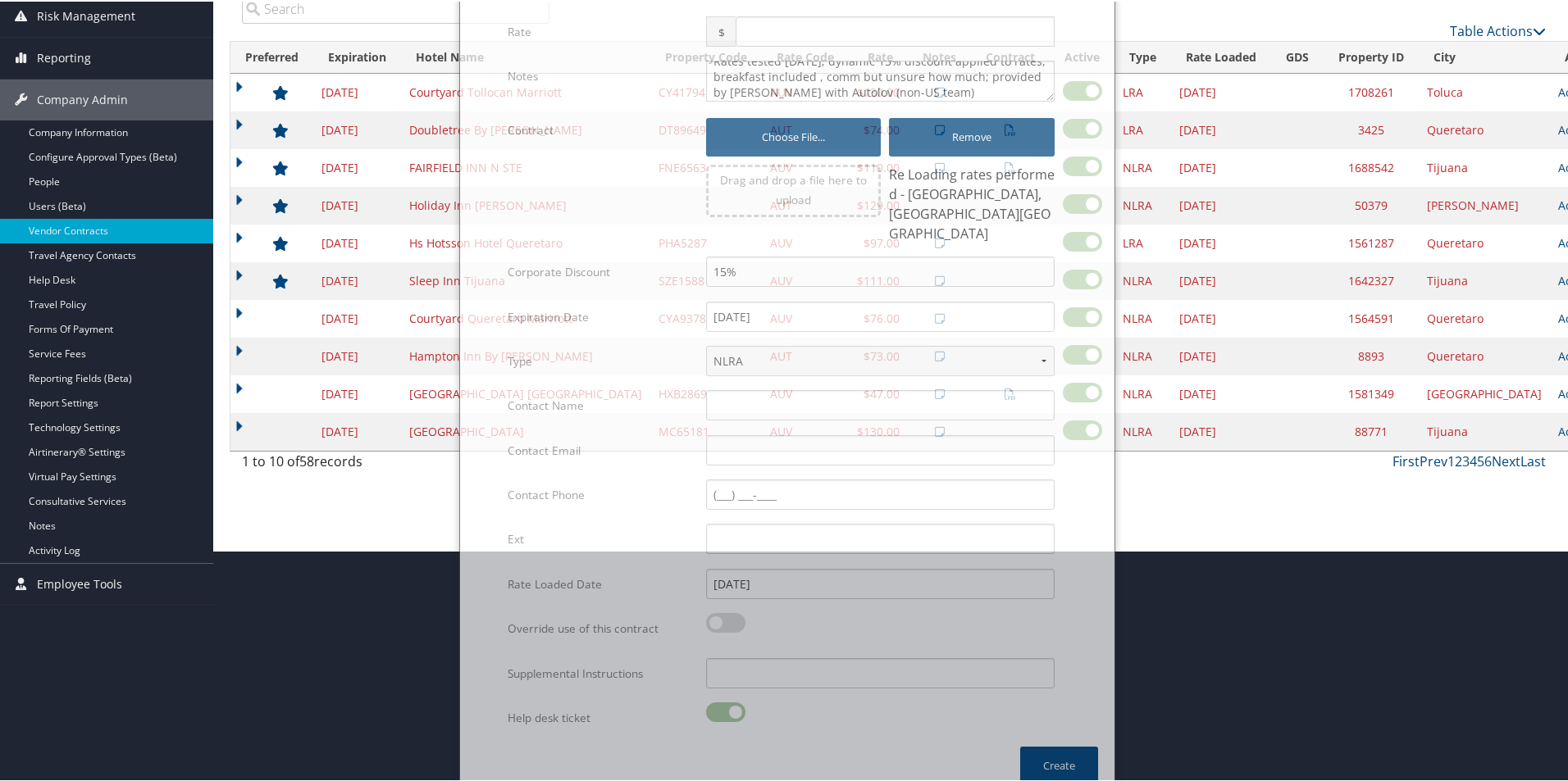
scroll to position [45, 0]
